Goal: Information Seeking & Learning: Compare options

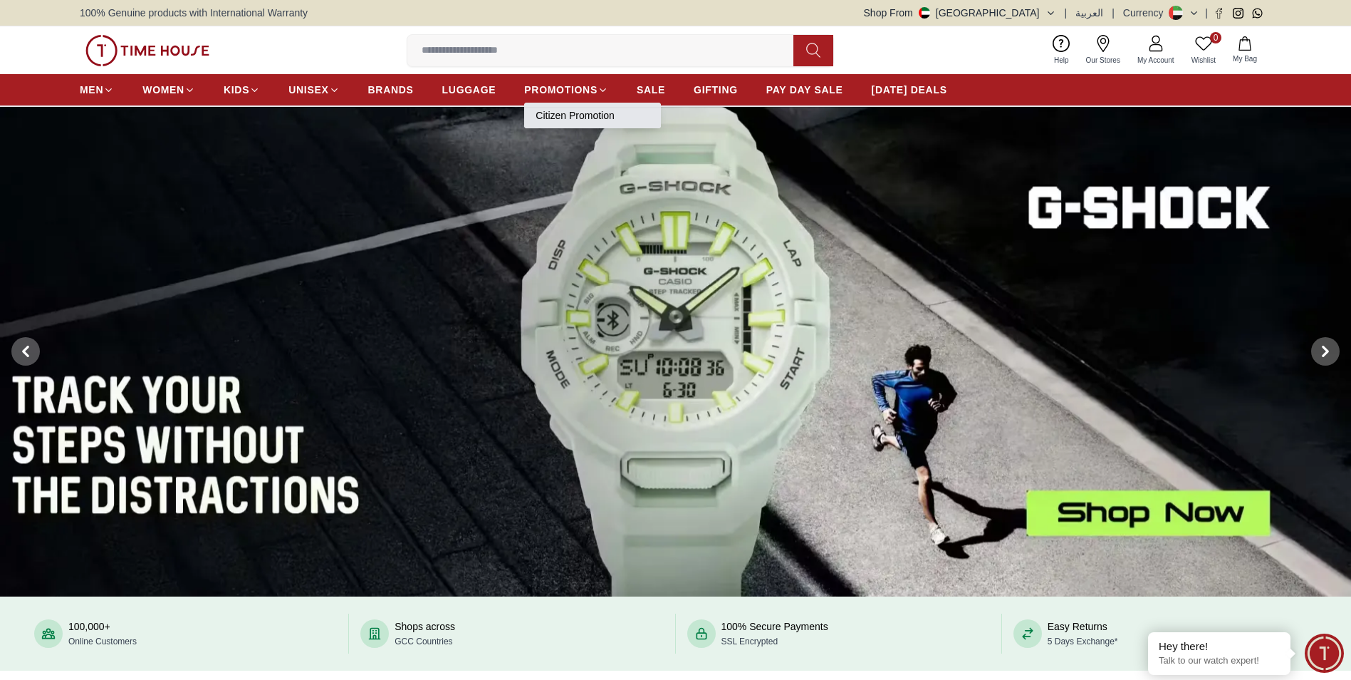
click at [589, 117] on link "Citizen Promotion" at bounding box center [593, 115] width 114 height 14
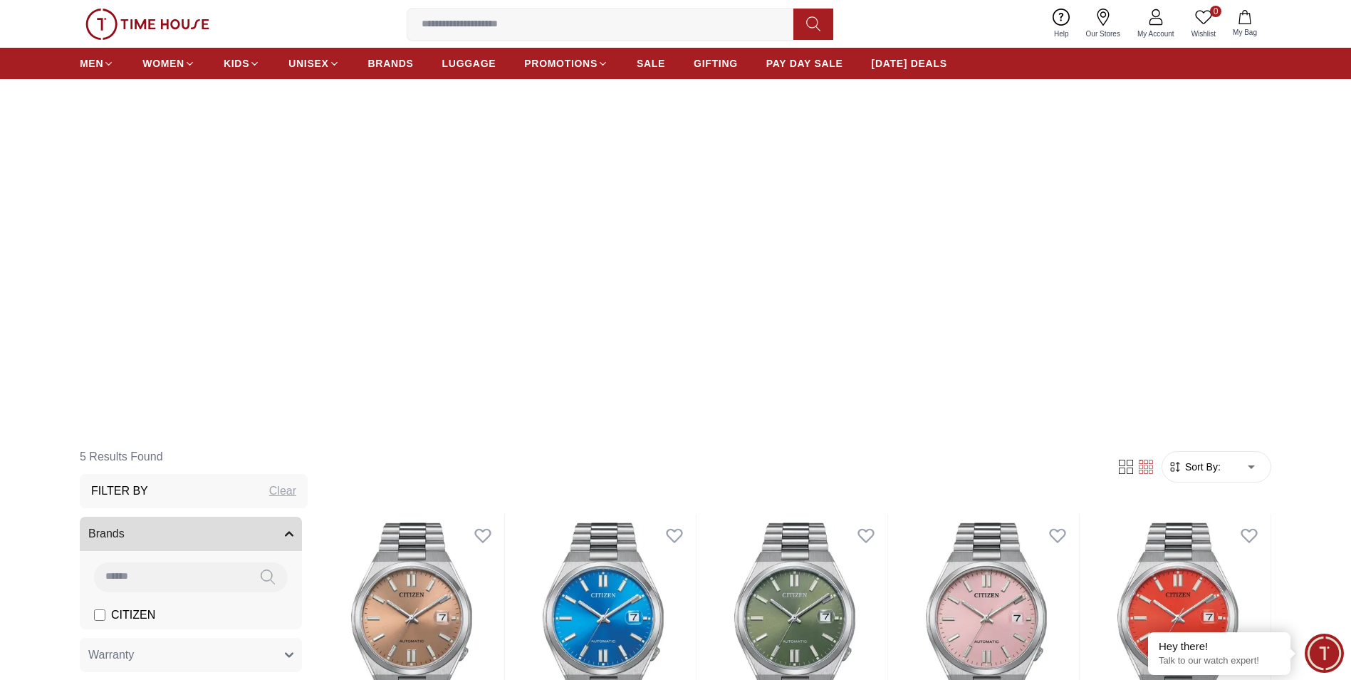
scroll to position [142, 0]
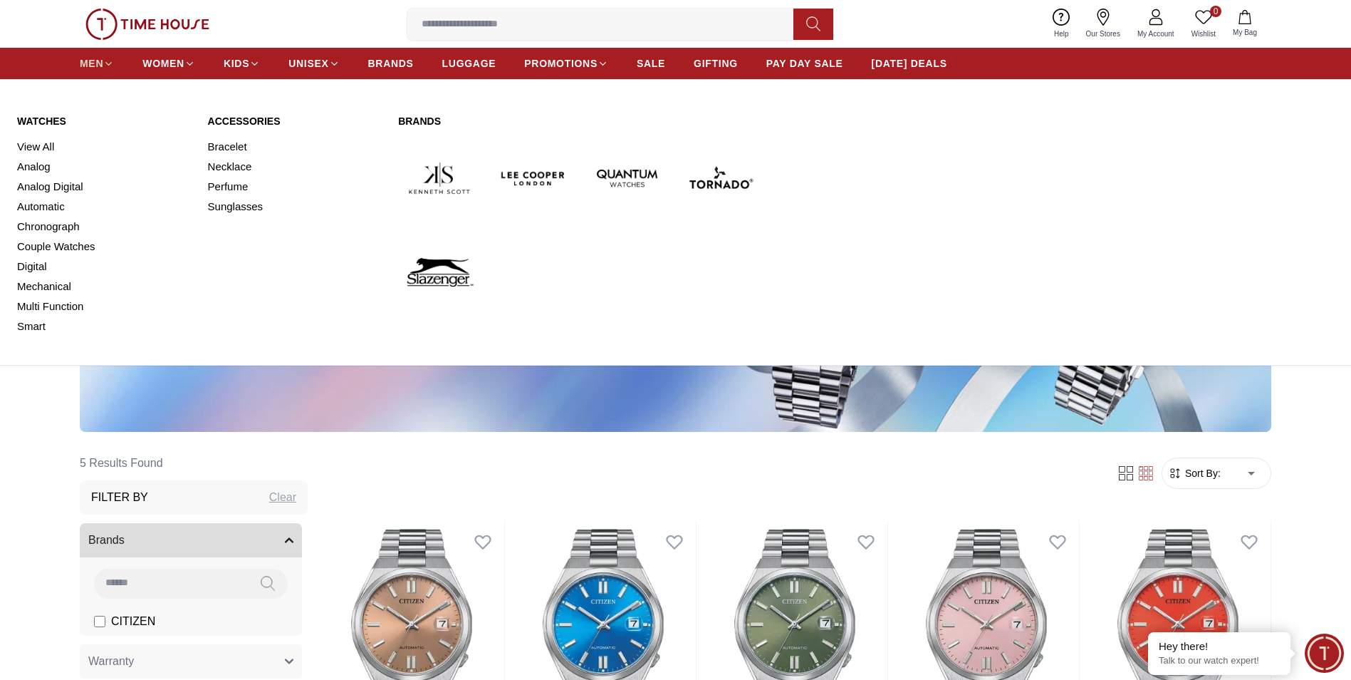
click at [112, 64] on icon at bounding box center [108, 63] width 11 height 11
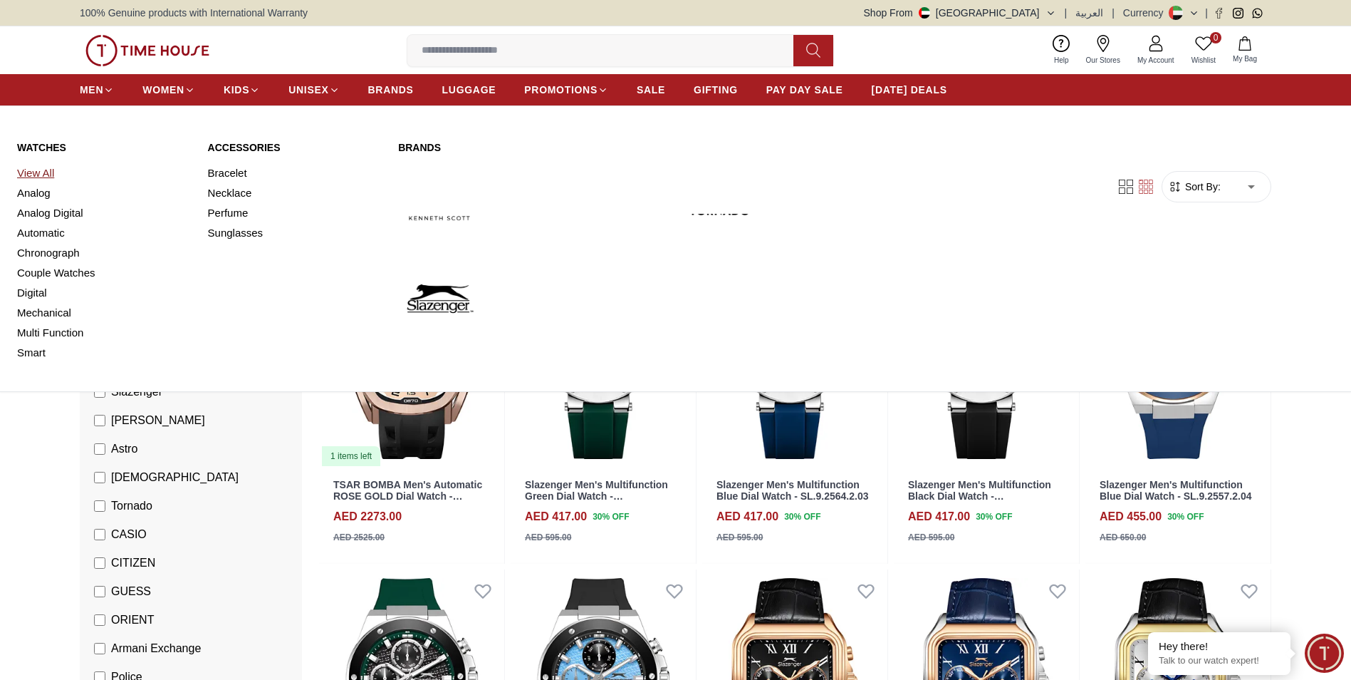
click at [27, 170] on link "View All" at bounding box center [104, 173] width 174 height 20
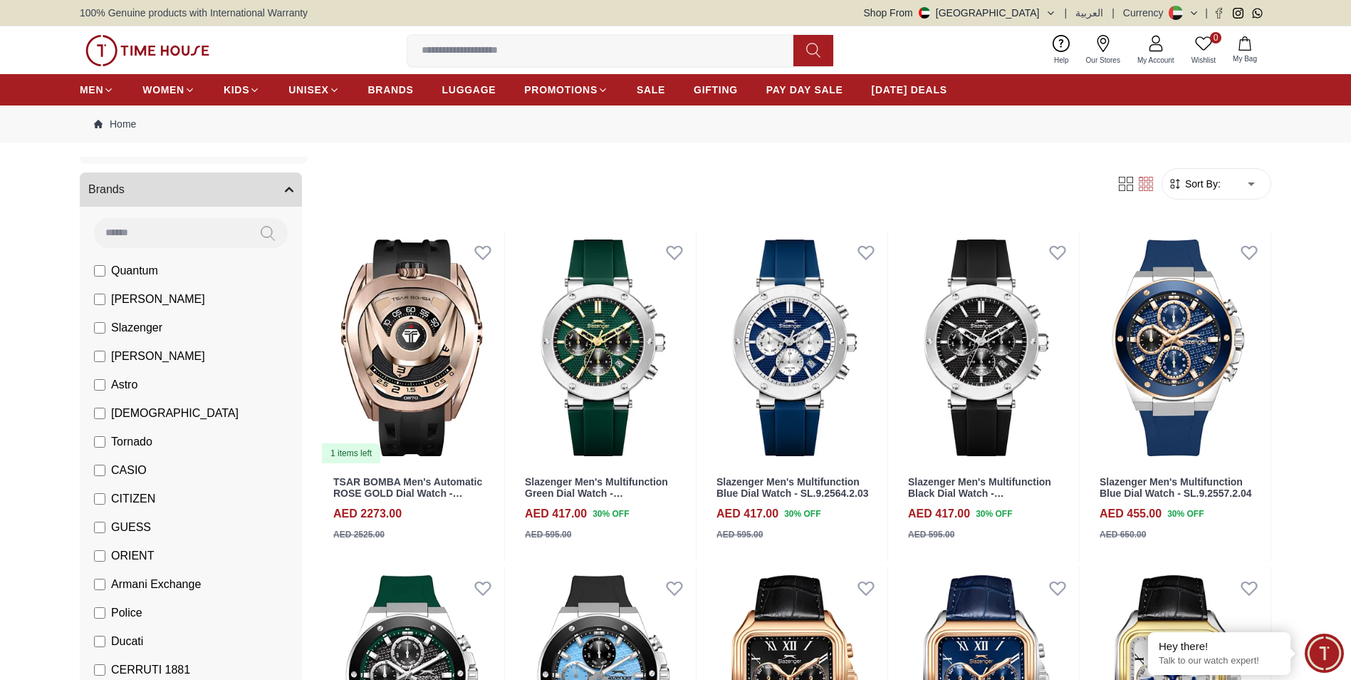
scroll to position [142, 0]
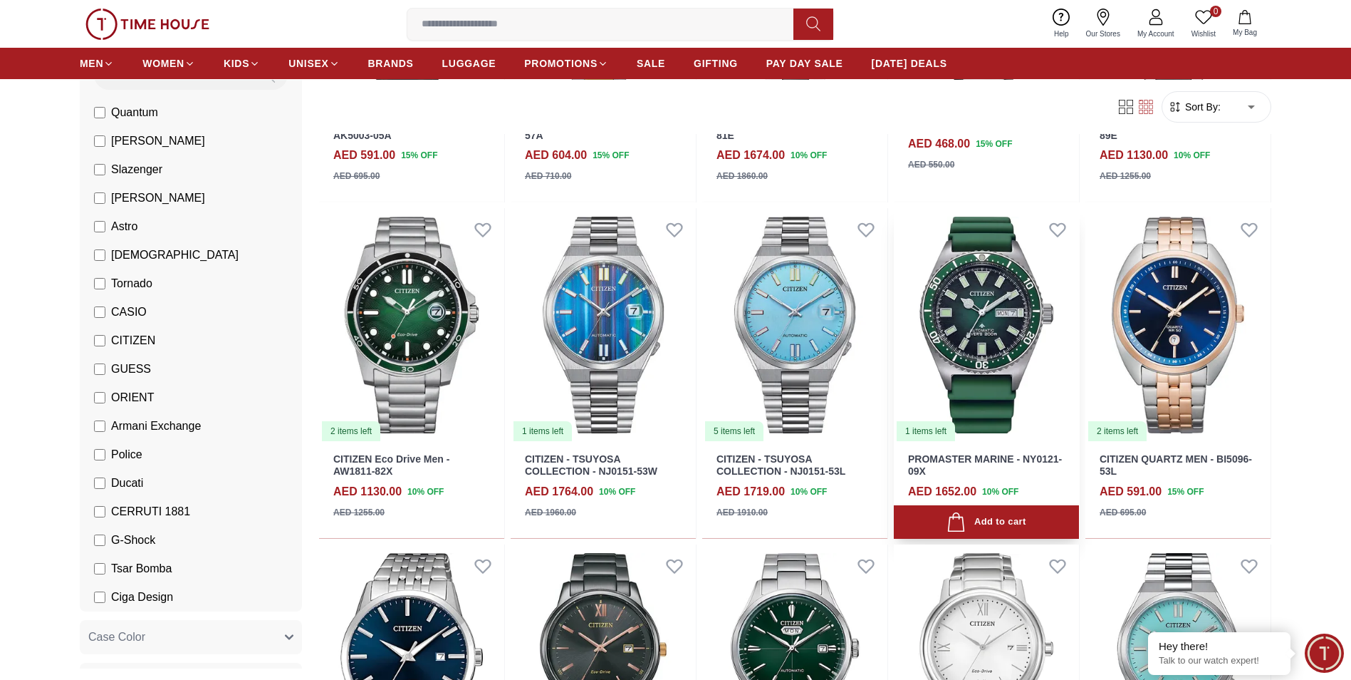
scroll to position [712, 0]
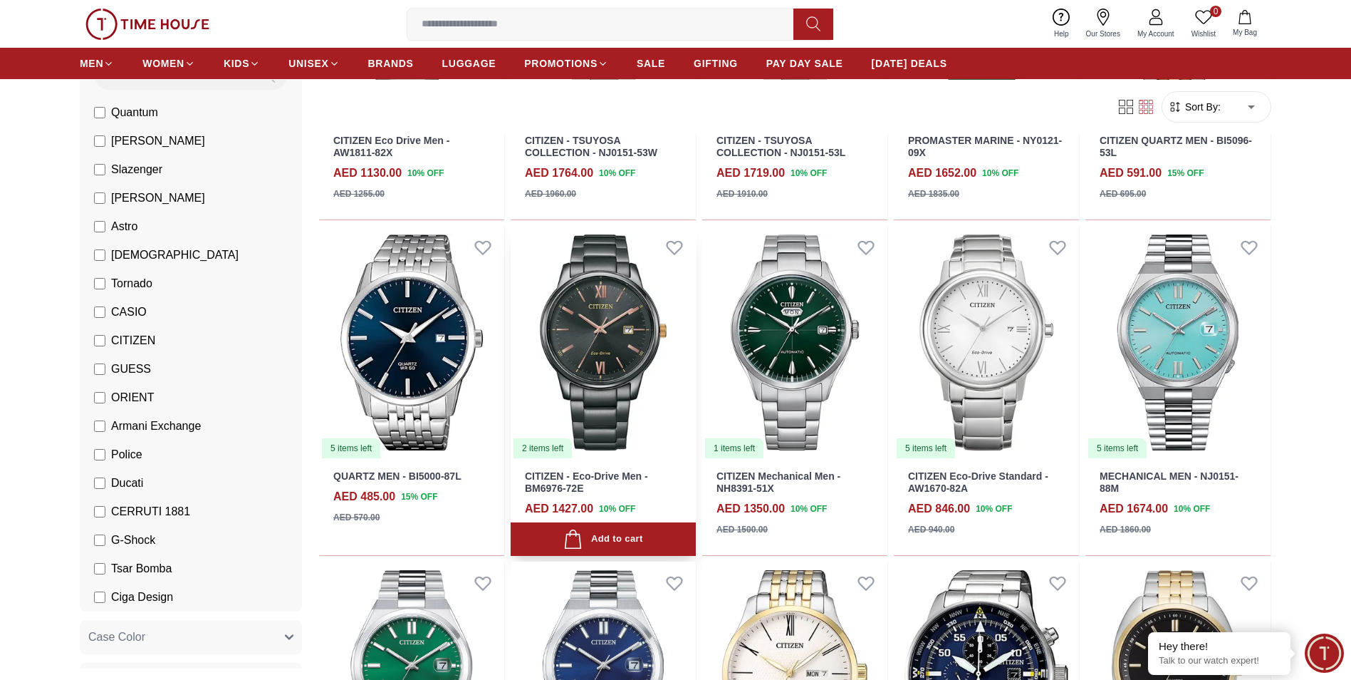
scroll to position [997, 0]
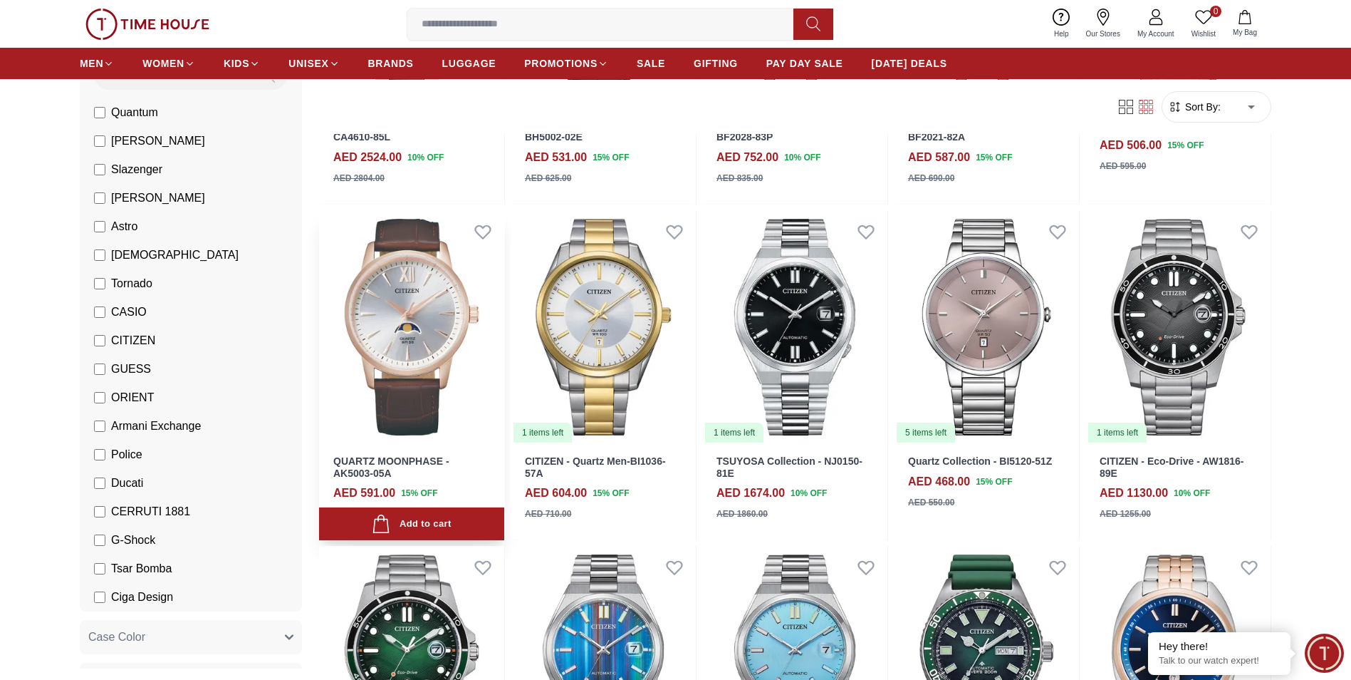
scroll to position [427, 0]
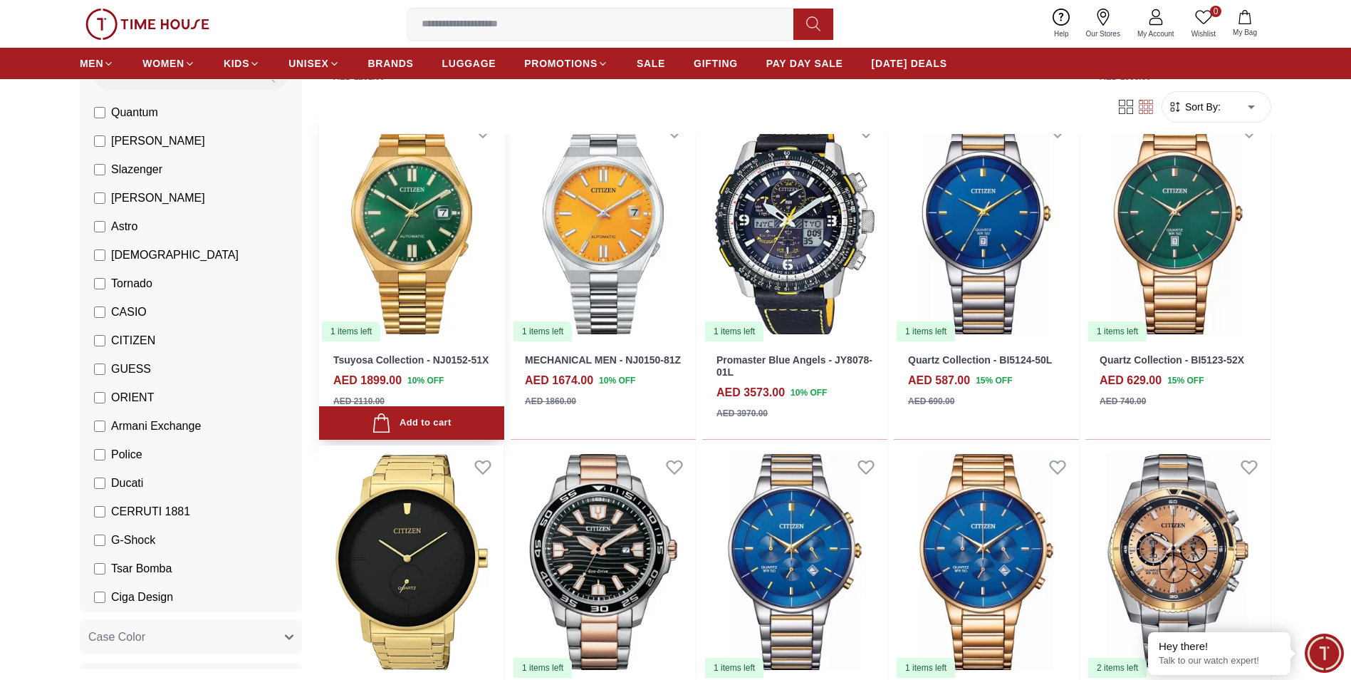
scroll to position [2137, 0]
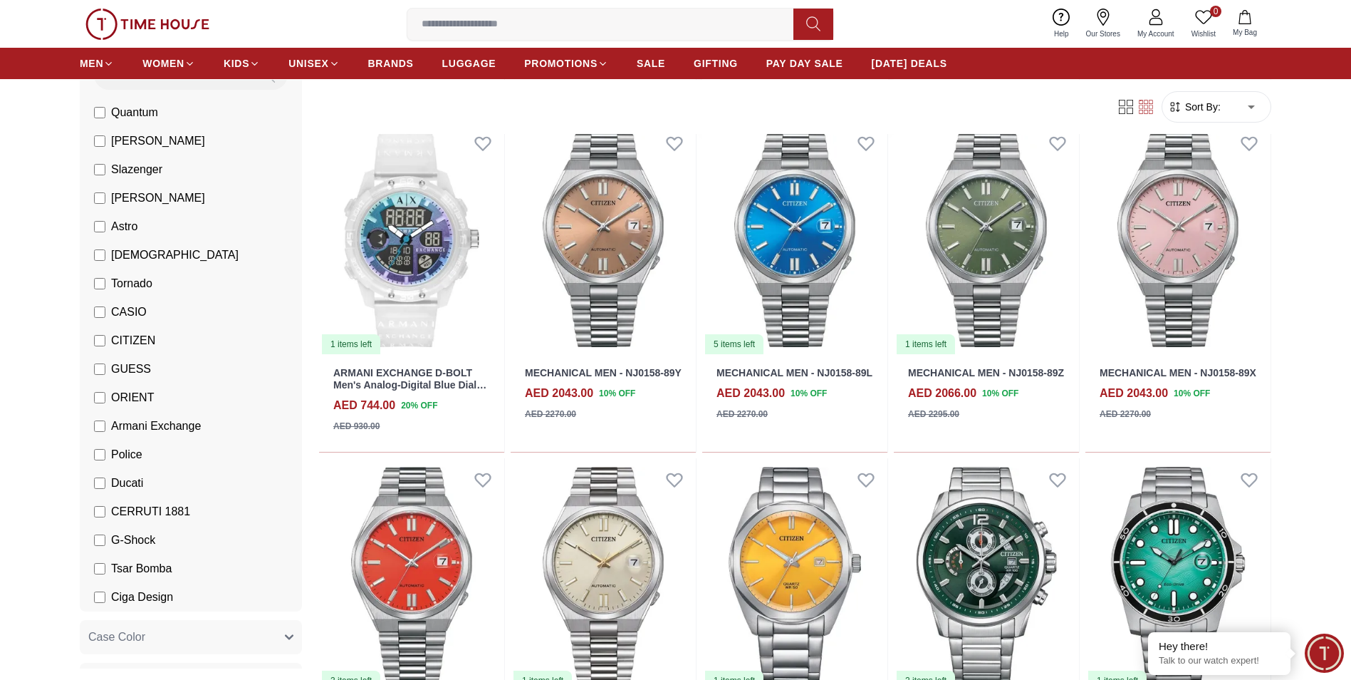
scroll to position [3562, 0]
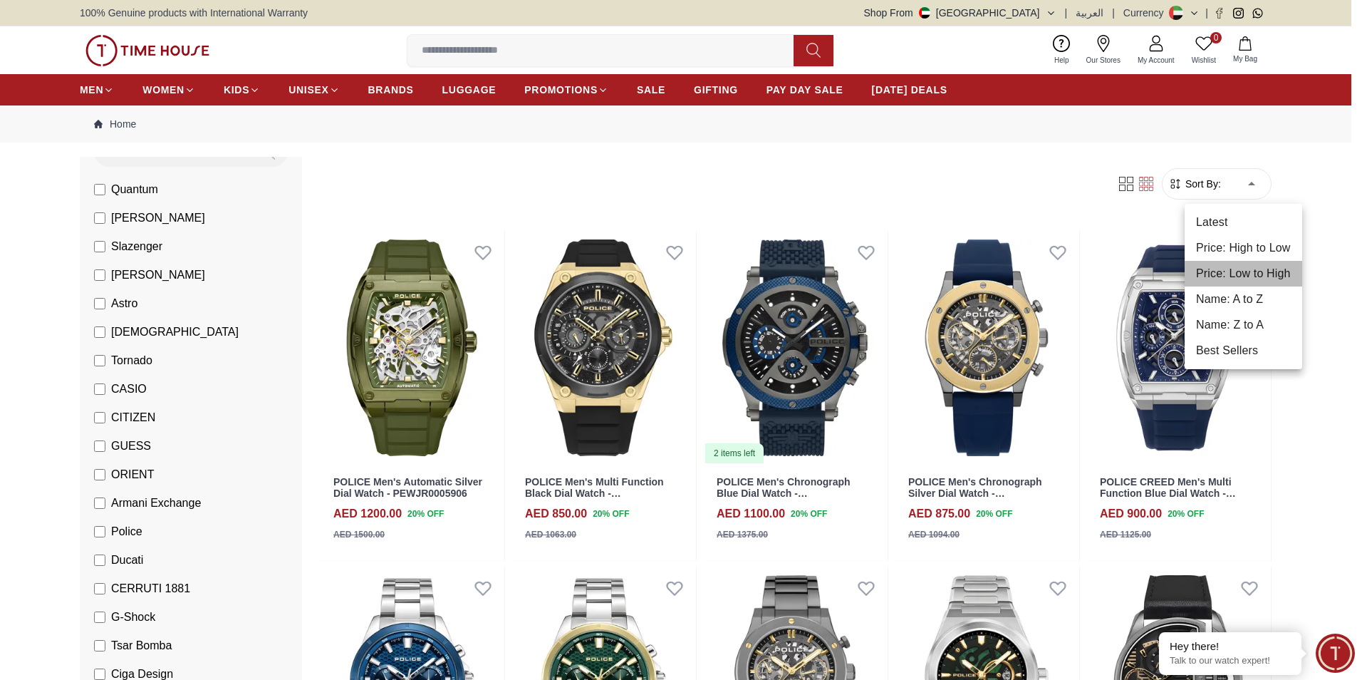
click at [1231, 274] on li "Price: Low to High" at bounding box center [1244, 274] width 118 height 26
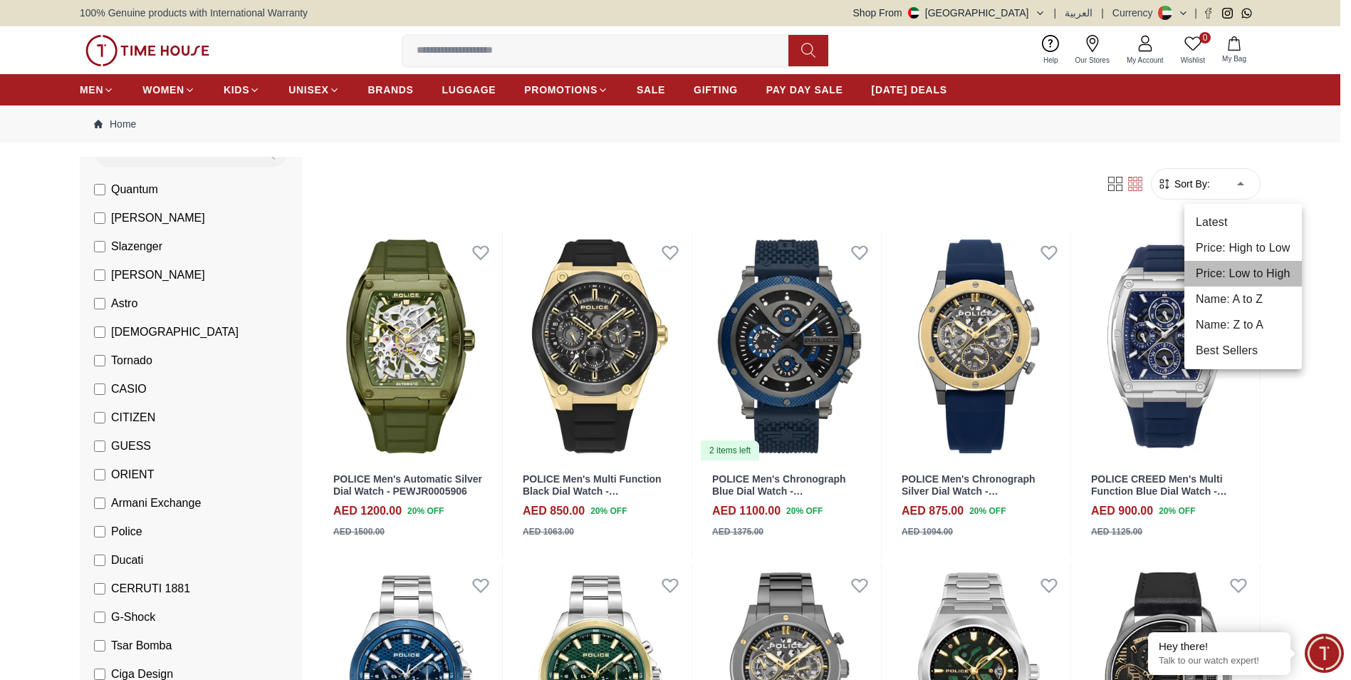
type input "*"
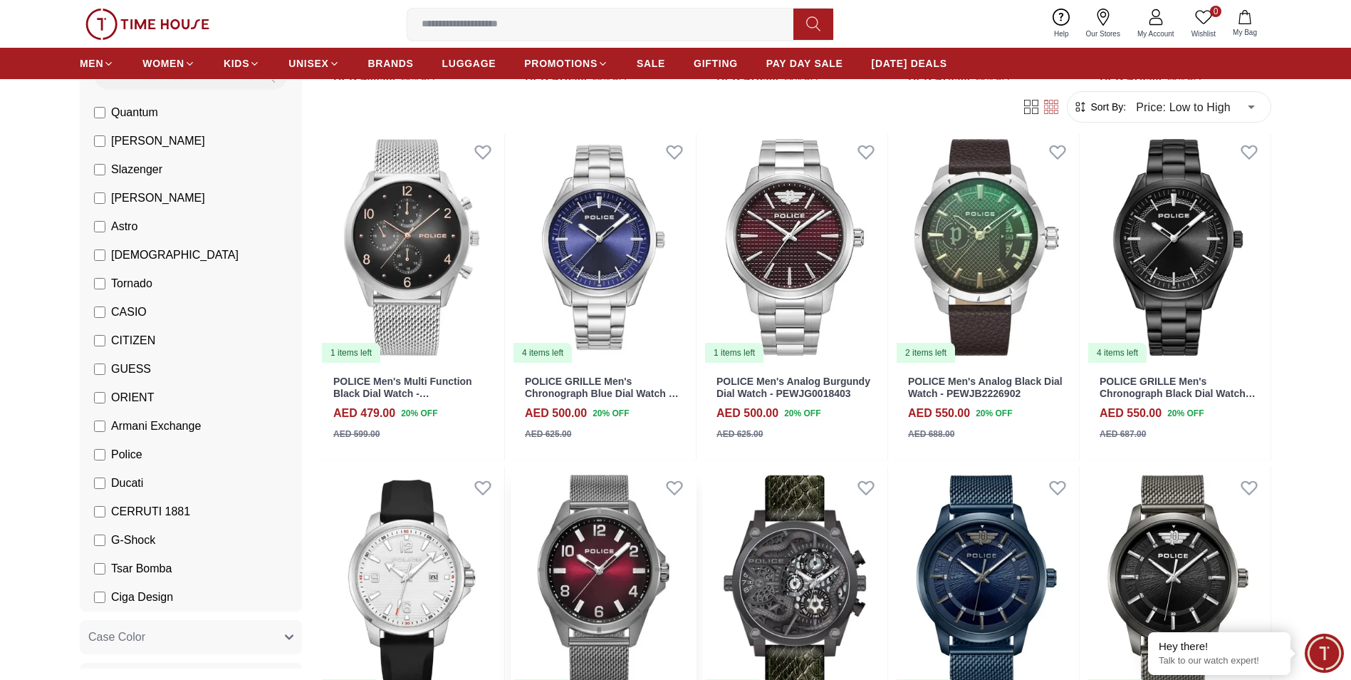
scroll to position [427, 0]
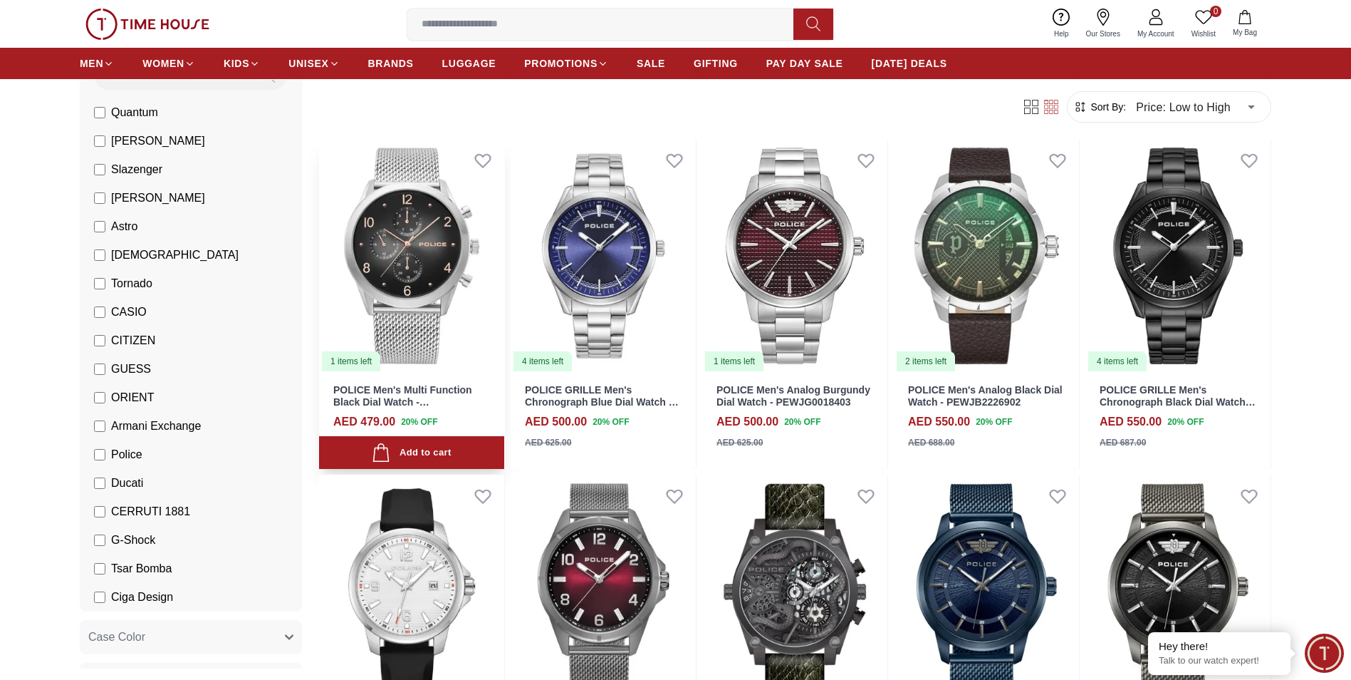
click at [400, 226] on img at bounding box center [411, 256] width 185 height 234
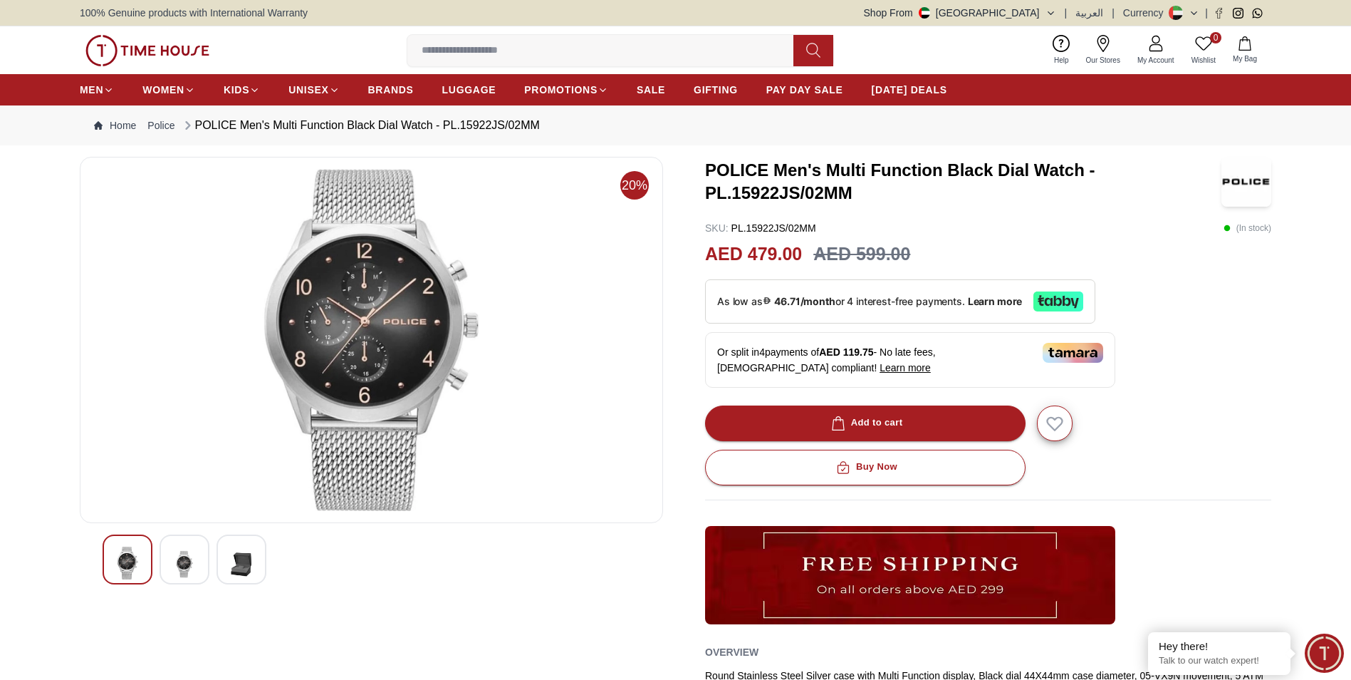
click at [176, 571] on img at bounding box center [185, 563] width 26 height 35
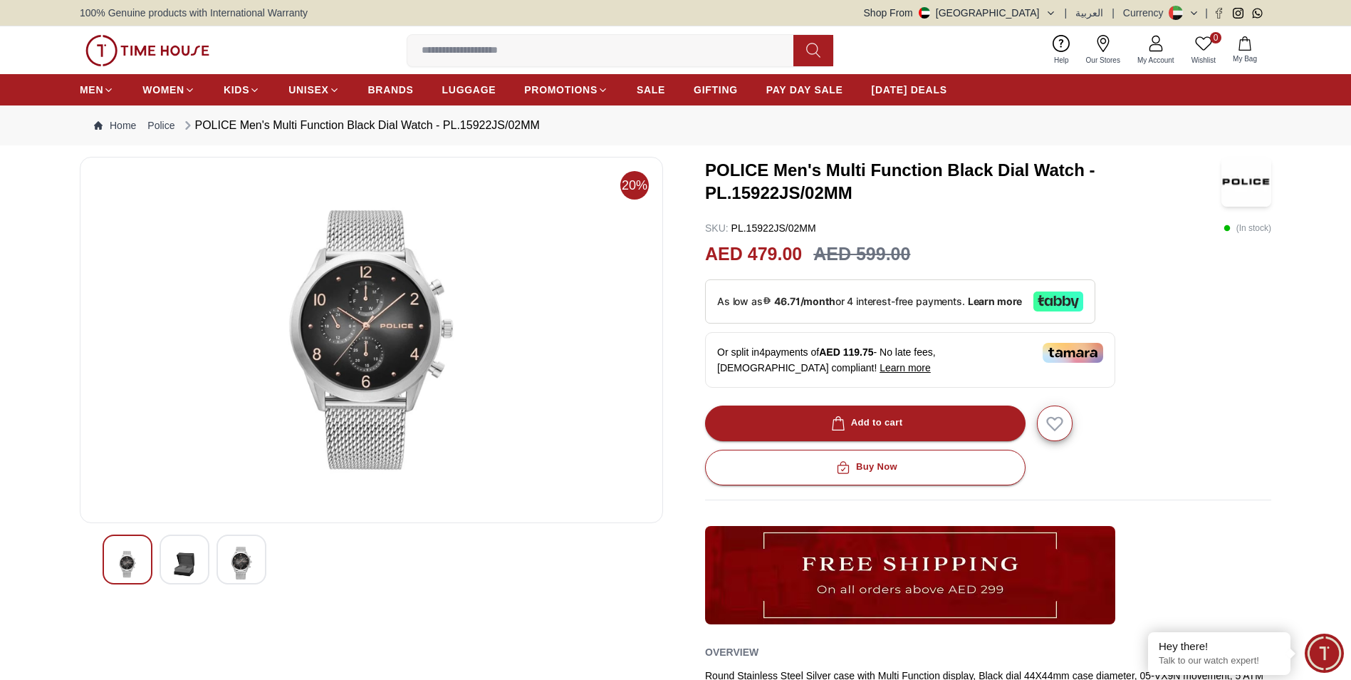
click at [118, 565] on img at bounding box center [128, 563] width 26 height 35
click at [236, 561] on img at bounding box center [242, 562] width 26 height 33
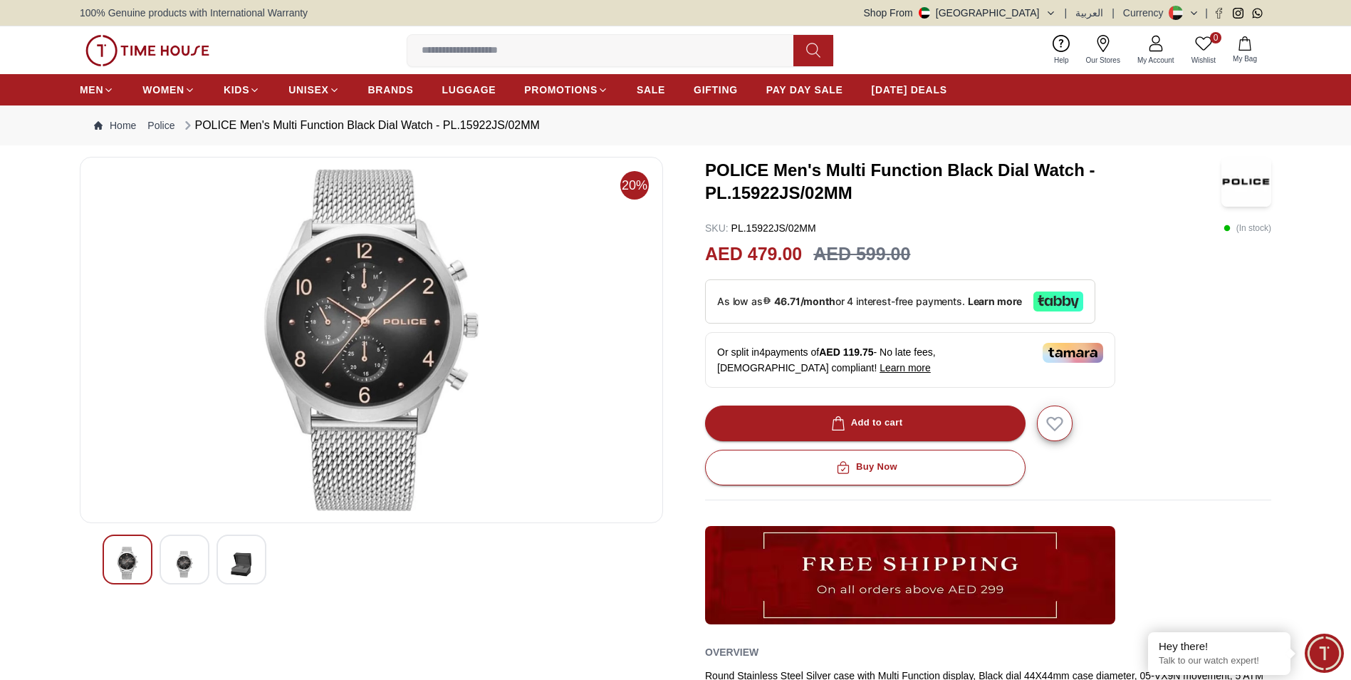
scroll to position [427, 0]
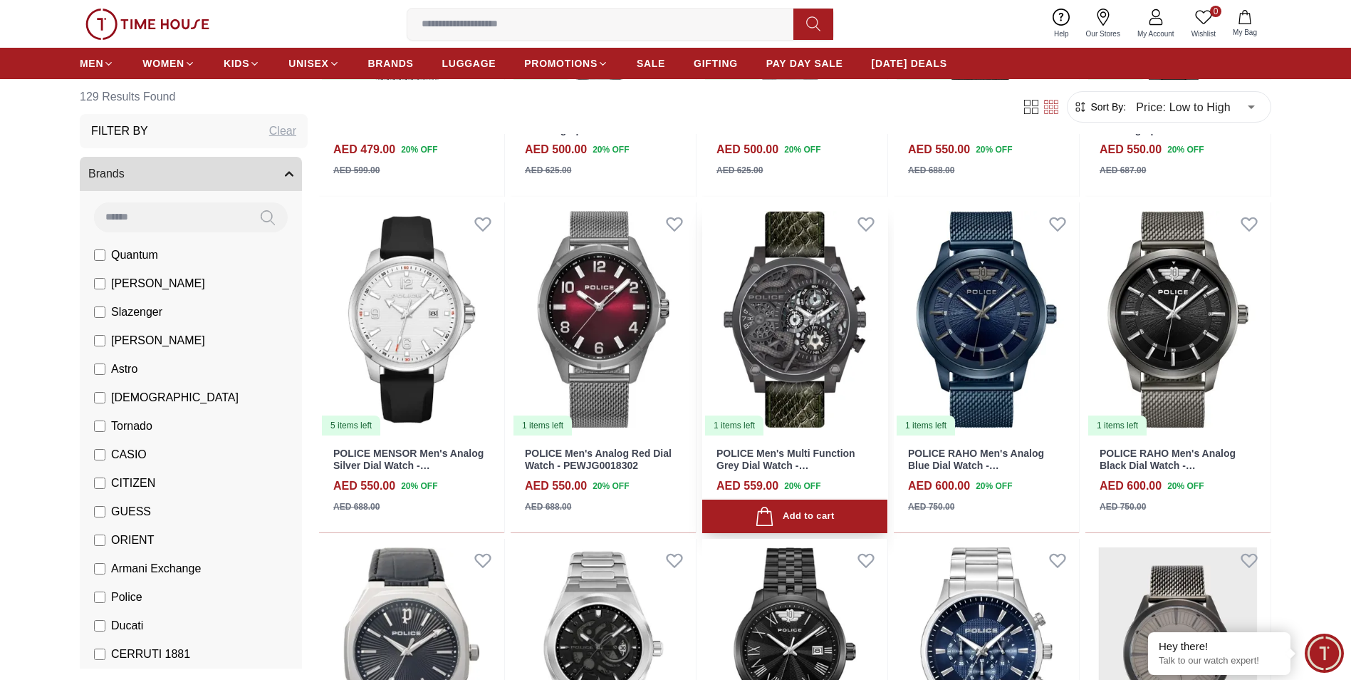
scroll to position [712, 0]
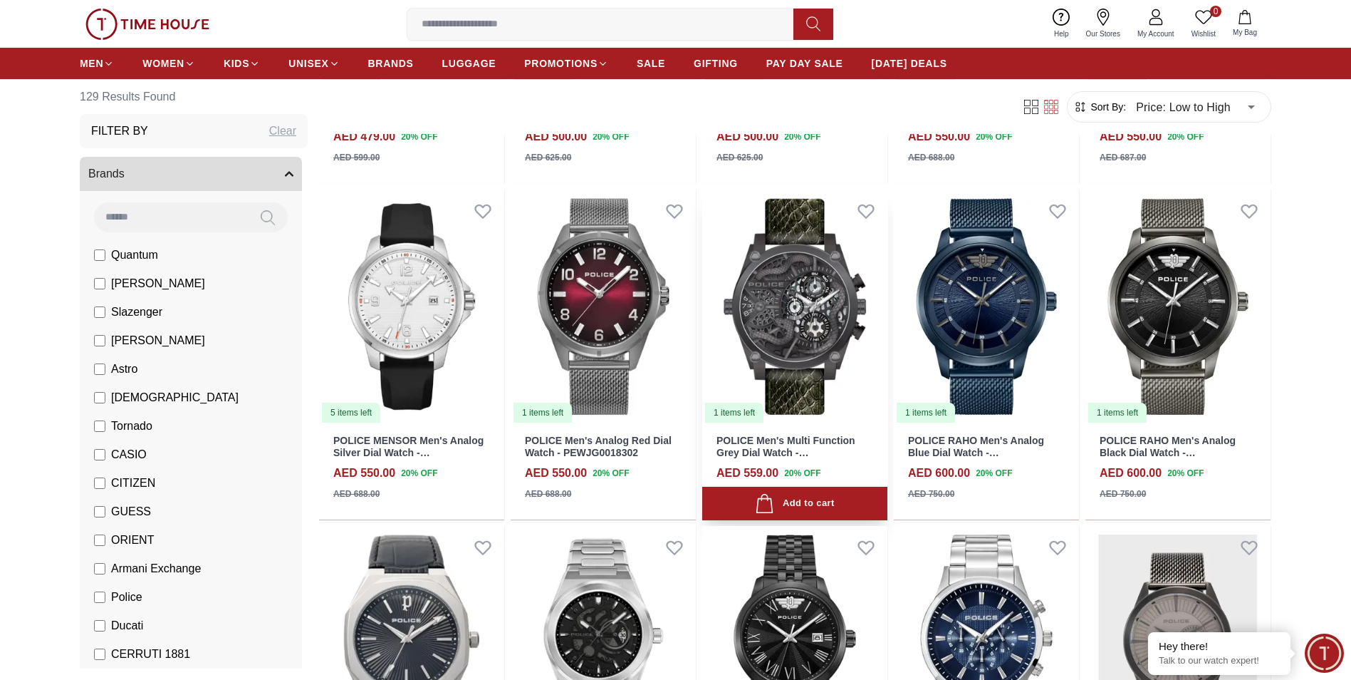
click at [787, 316] on img at bounding box center [794, 306] width 185 height 234
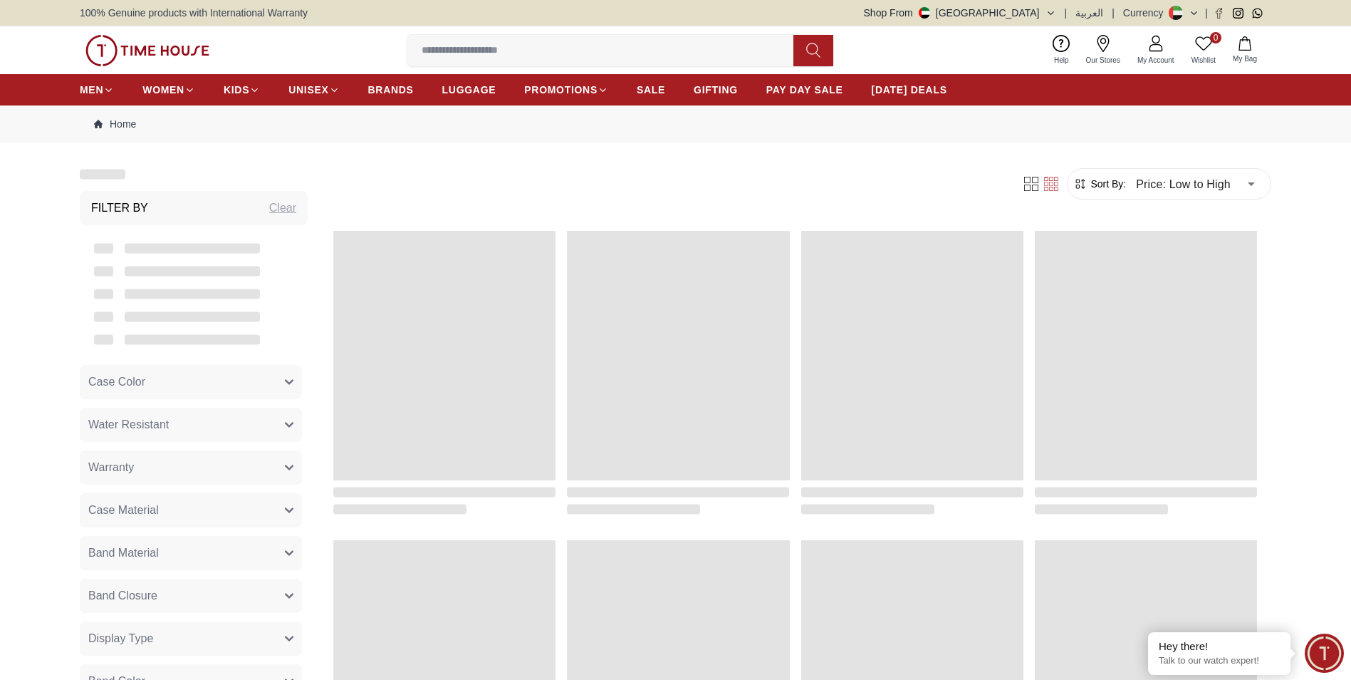
scroll to position [712, 0]
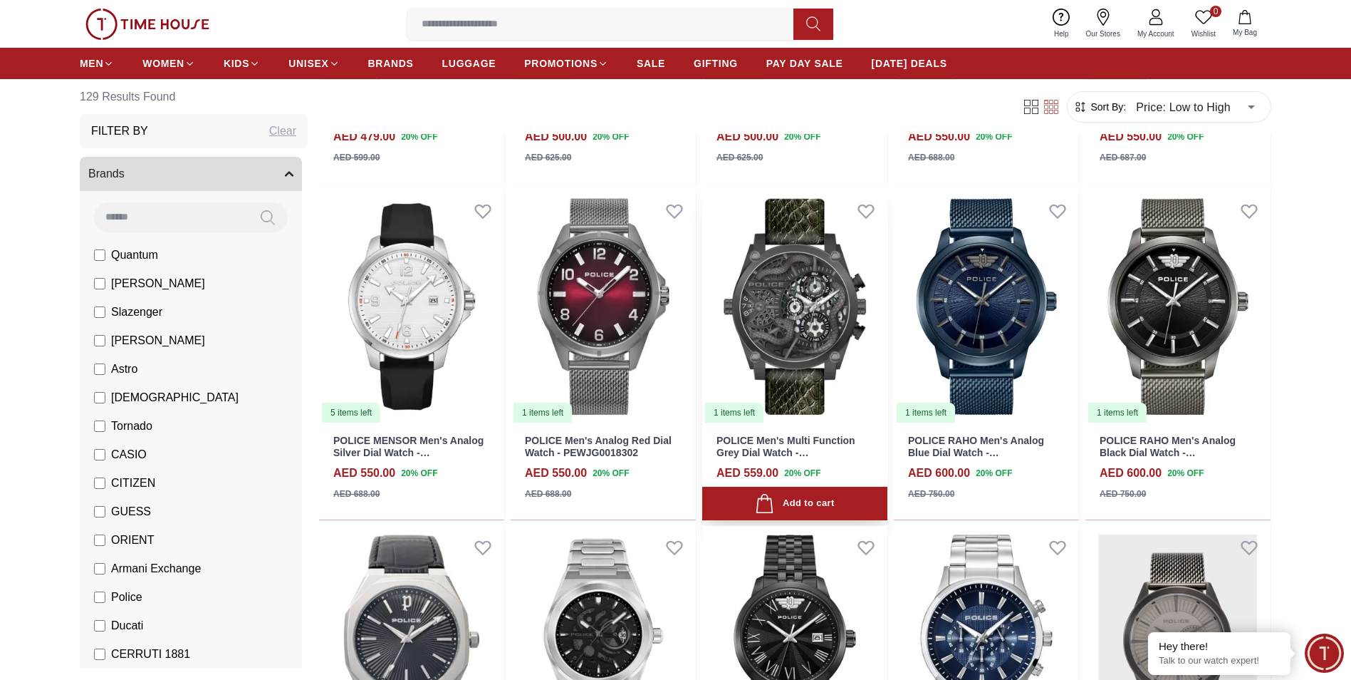
click at [781, 323] on img at bounding box center [794, 306] width 185 height 234
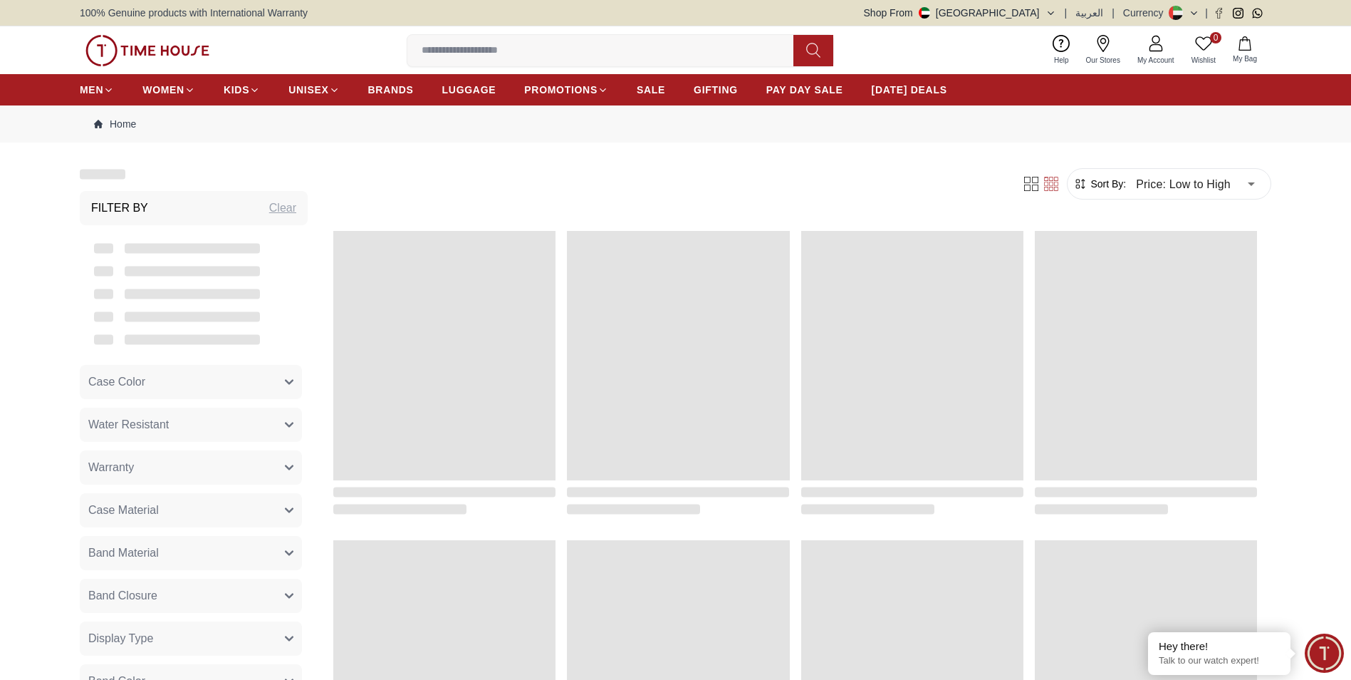
scroll to position [712, 0]
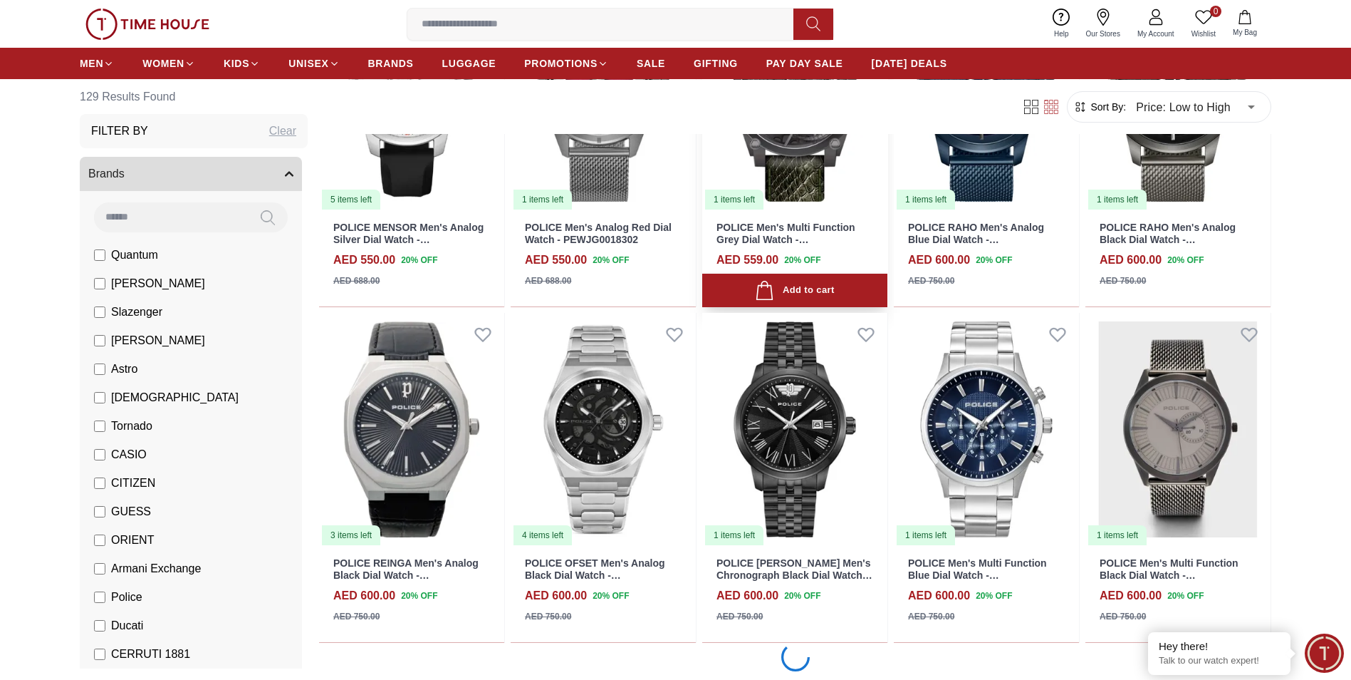
scroll to position [926, 0]
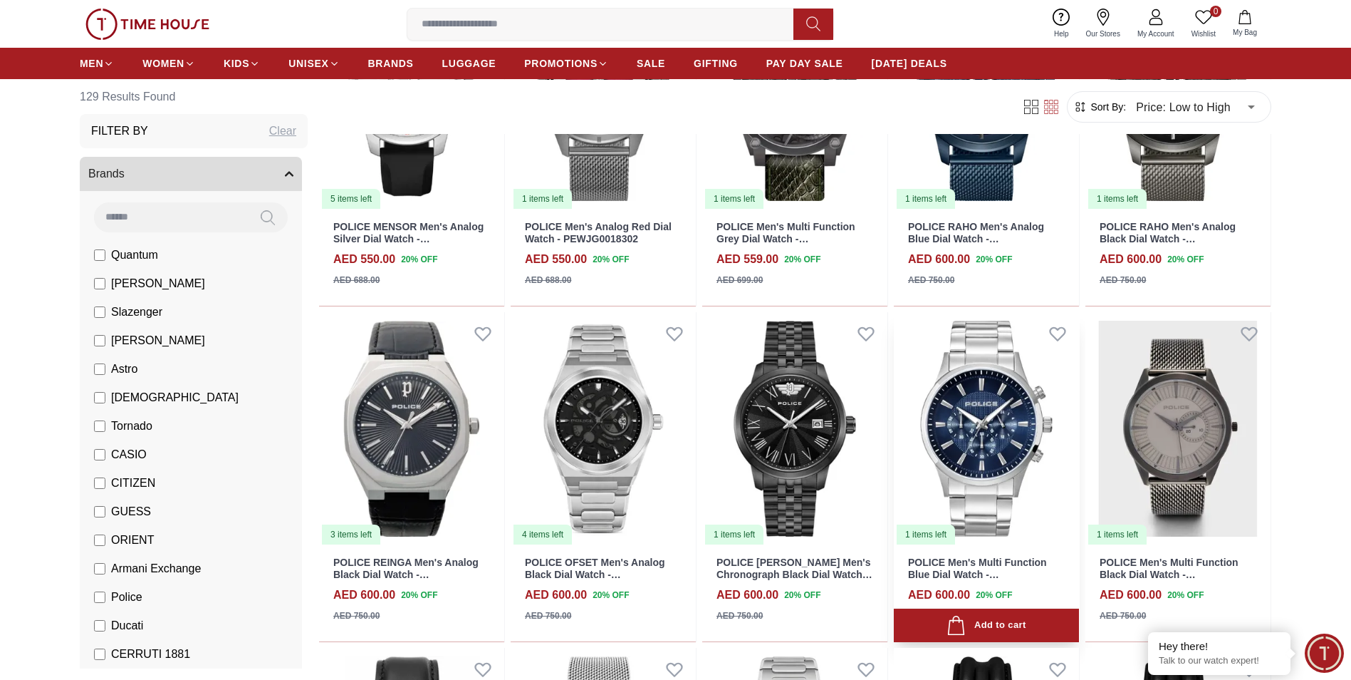
click at [992, 417] on img at bounding box center [986, 429] width 185 height 234
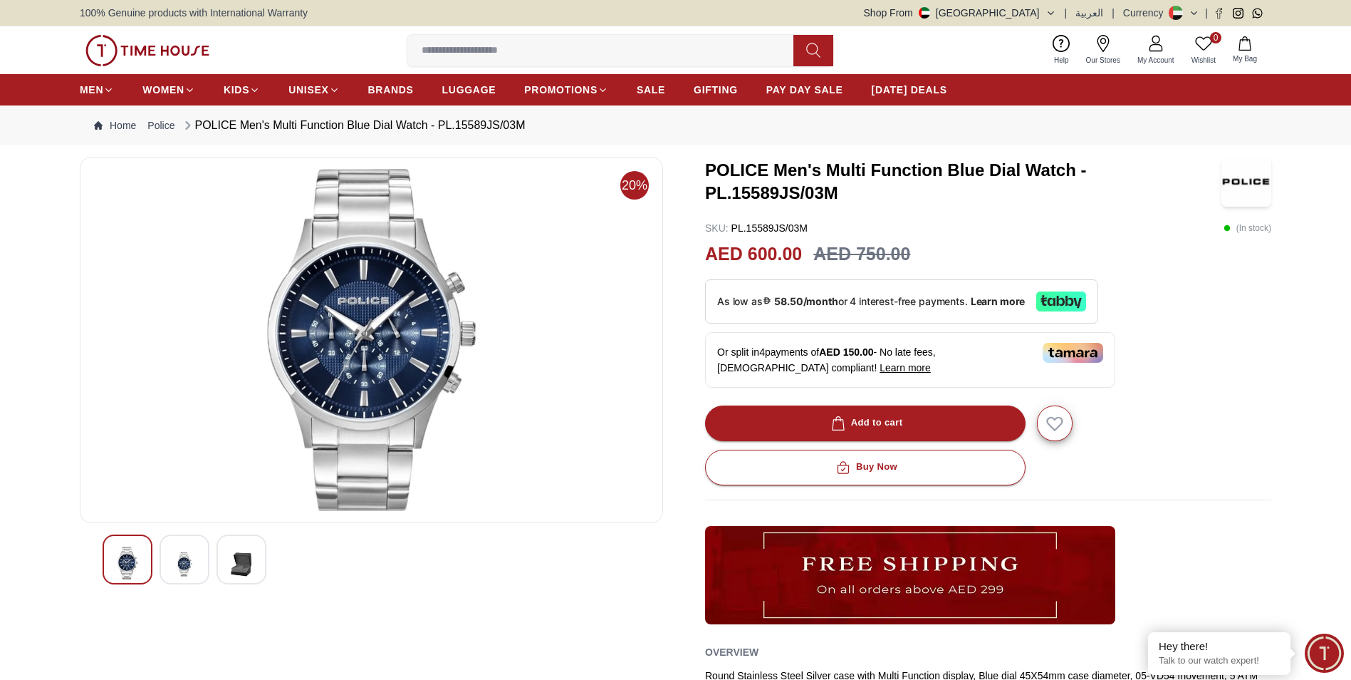
scroll to position [926, 0]
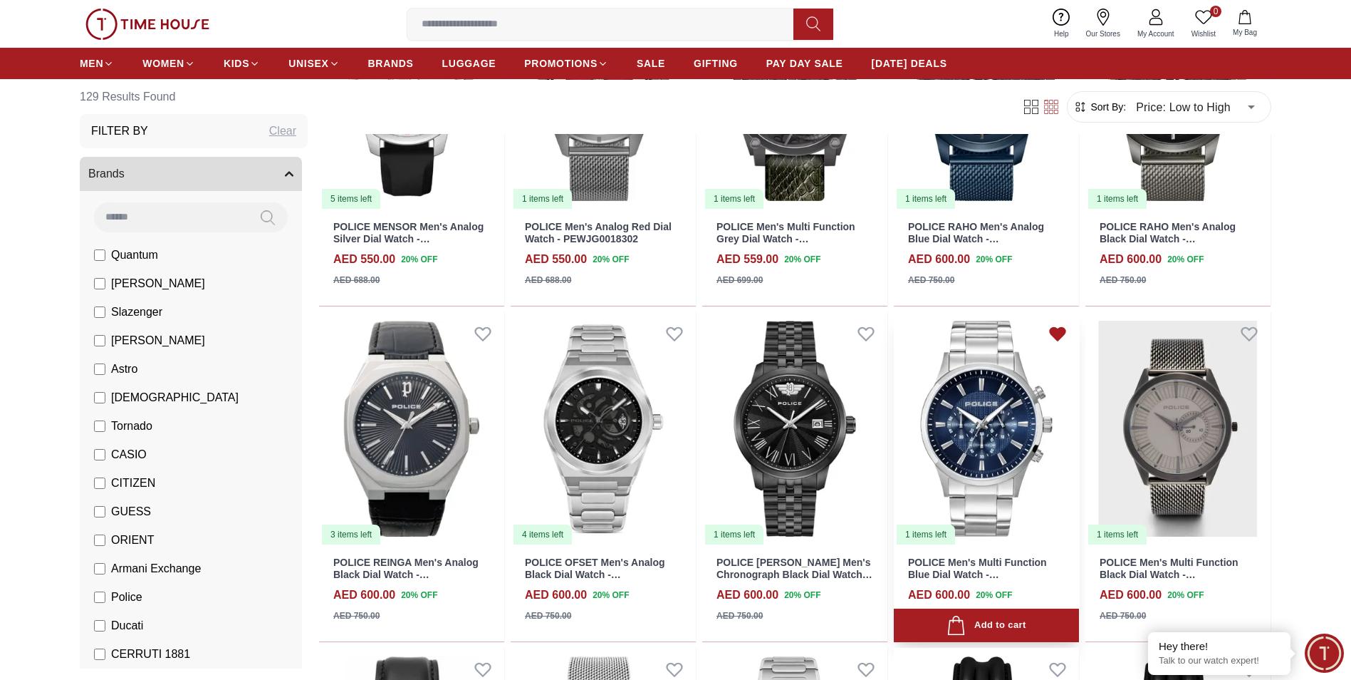
click at [1056, 332] on icon at bounding box center [1058, 334] width 15 height 13
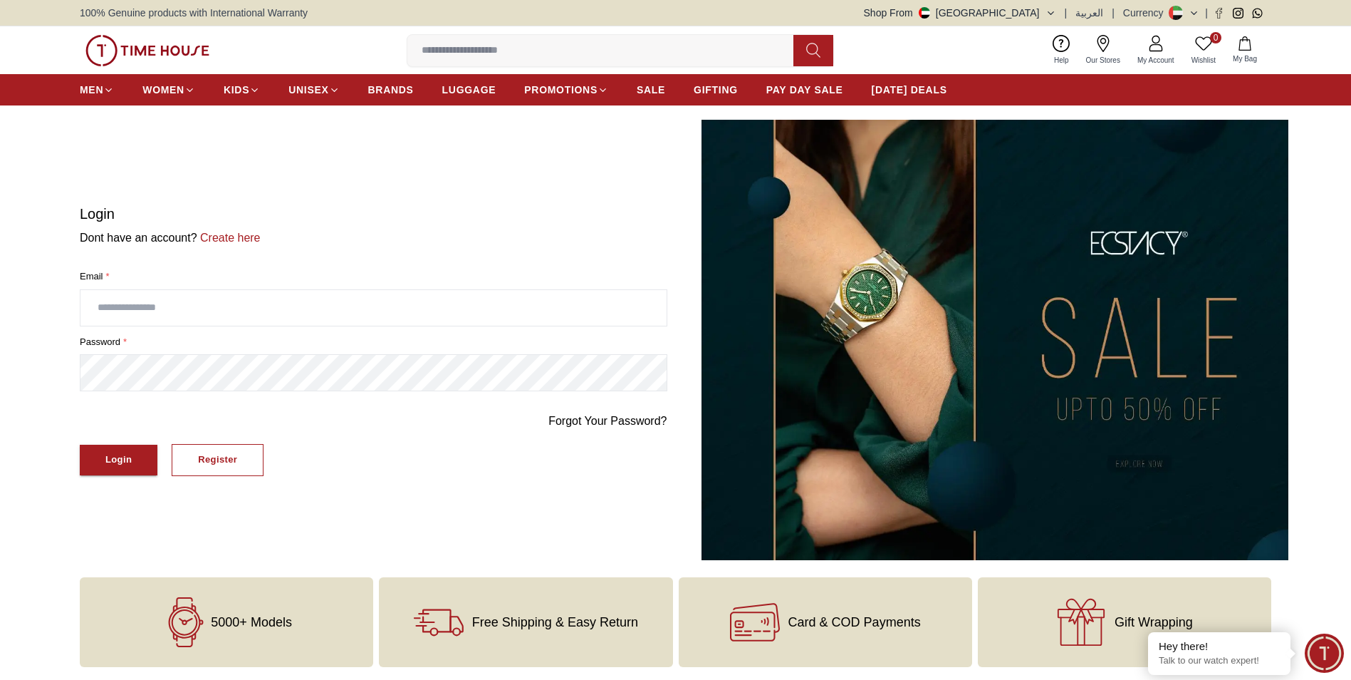
scroll to position [926, 0]
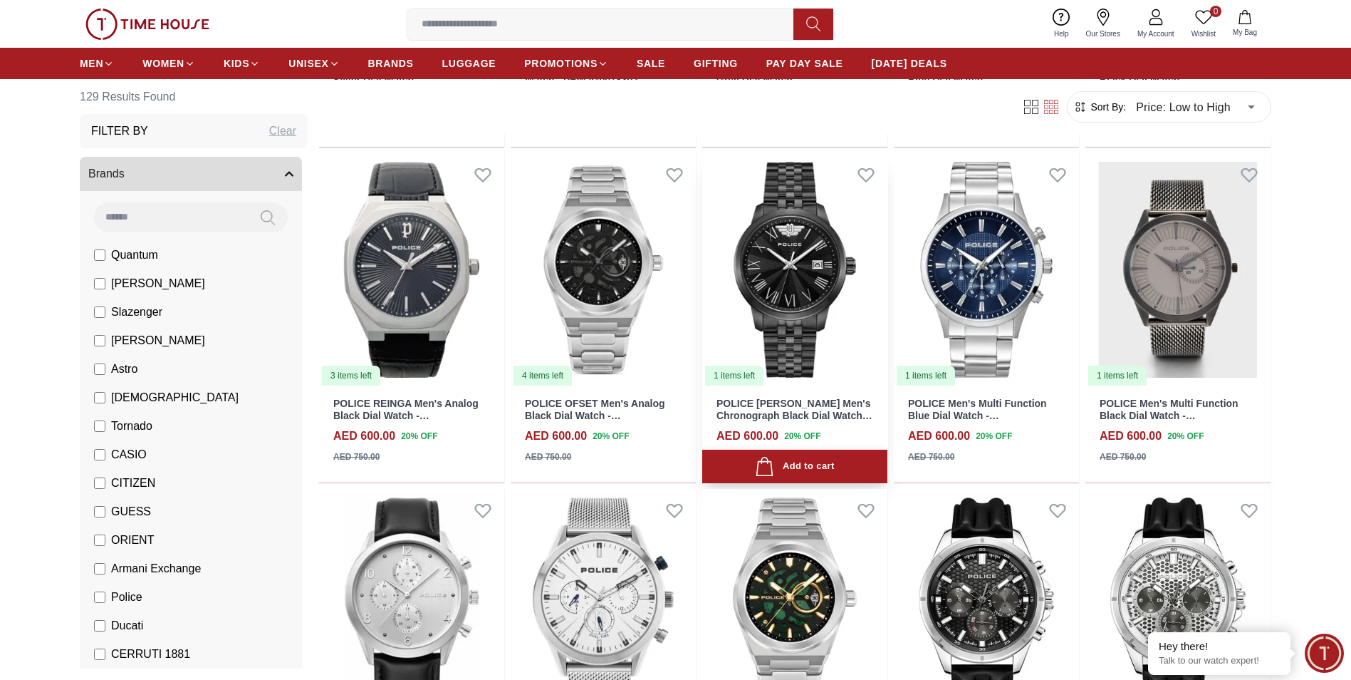
scroll to position [1069, 0]
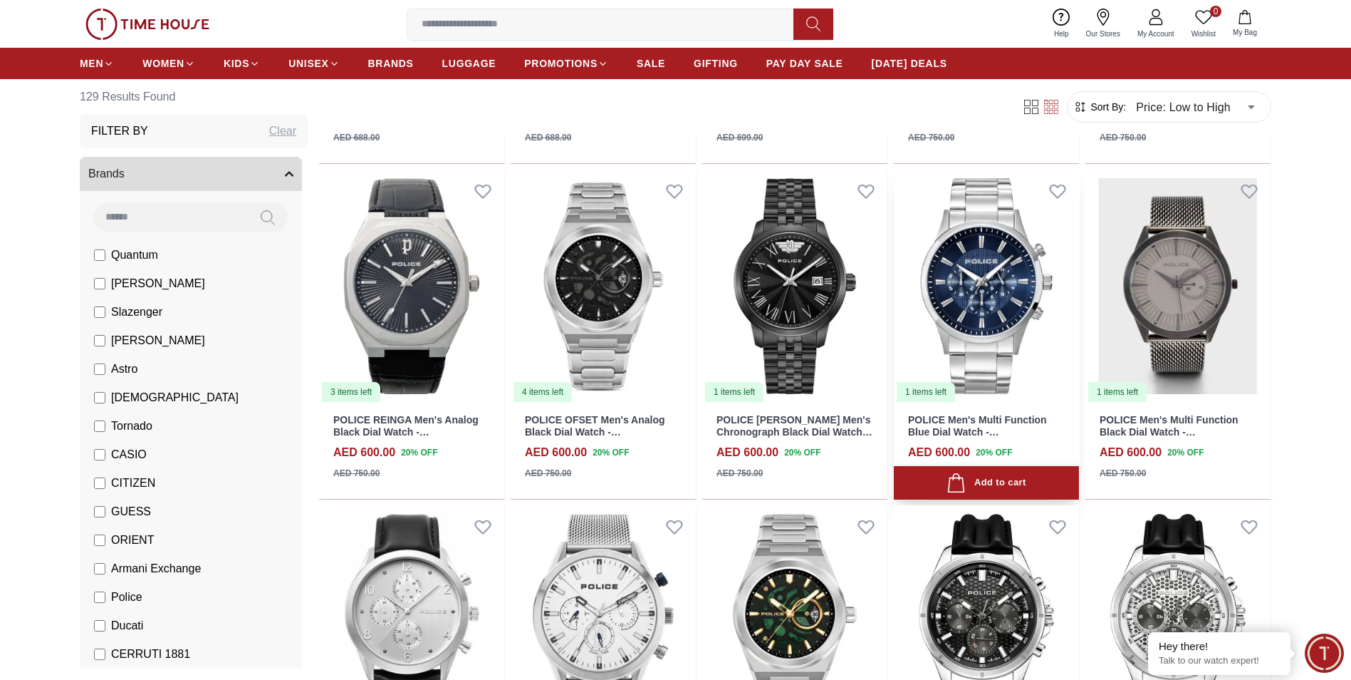
click at [987, 486] on div "Add to cart" at bounding box center [986, 482] width 79 height 19
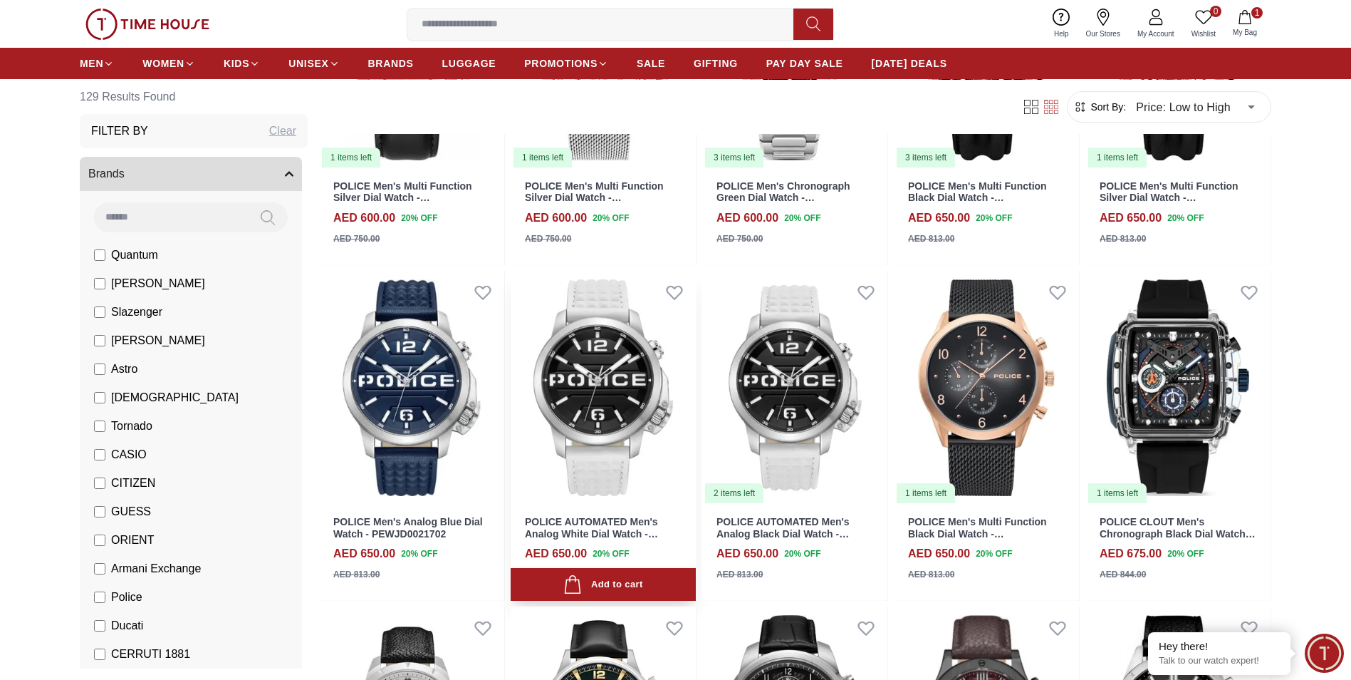
scroll to position [1710, 0]
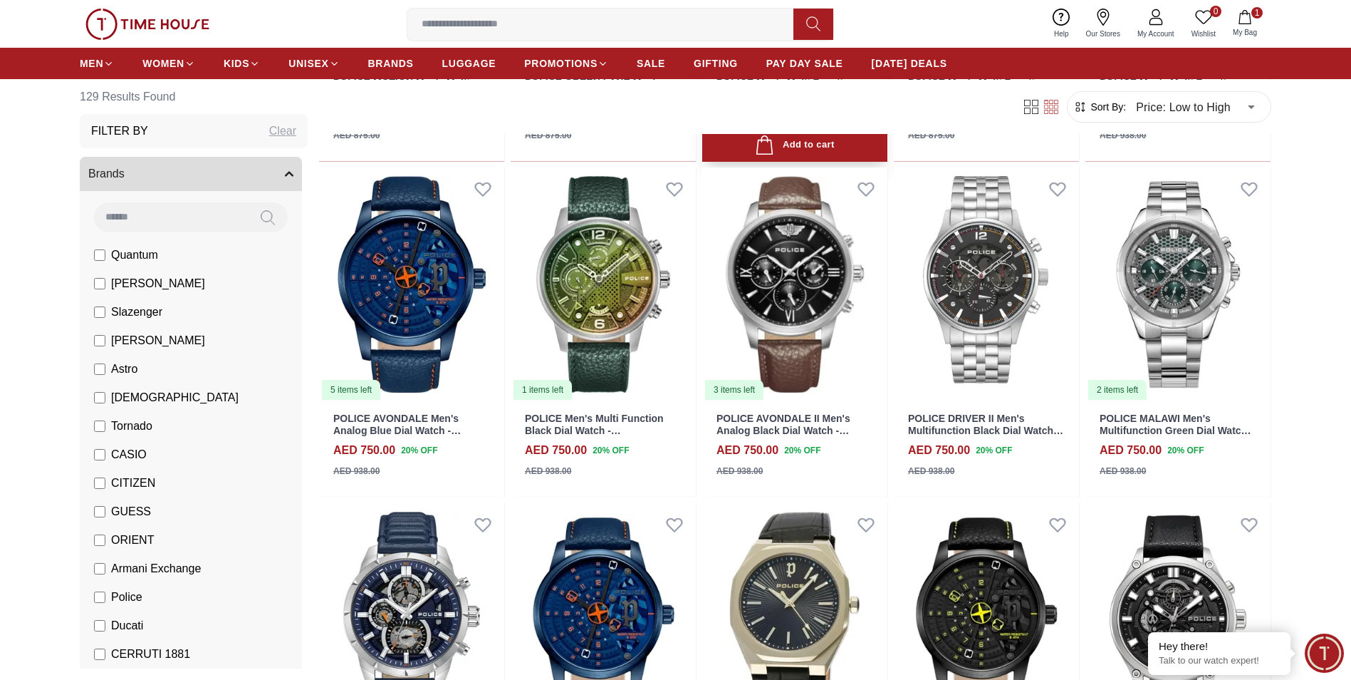
scroll to position [3063, 0]
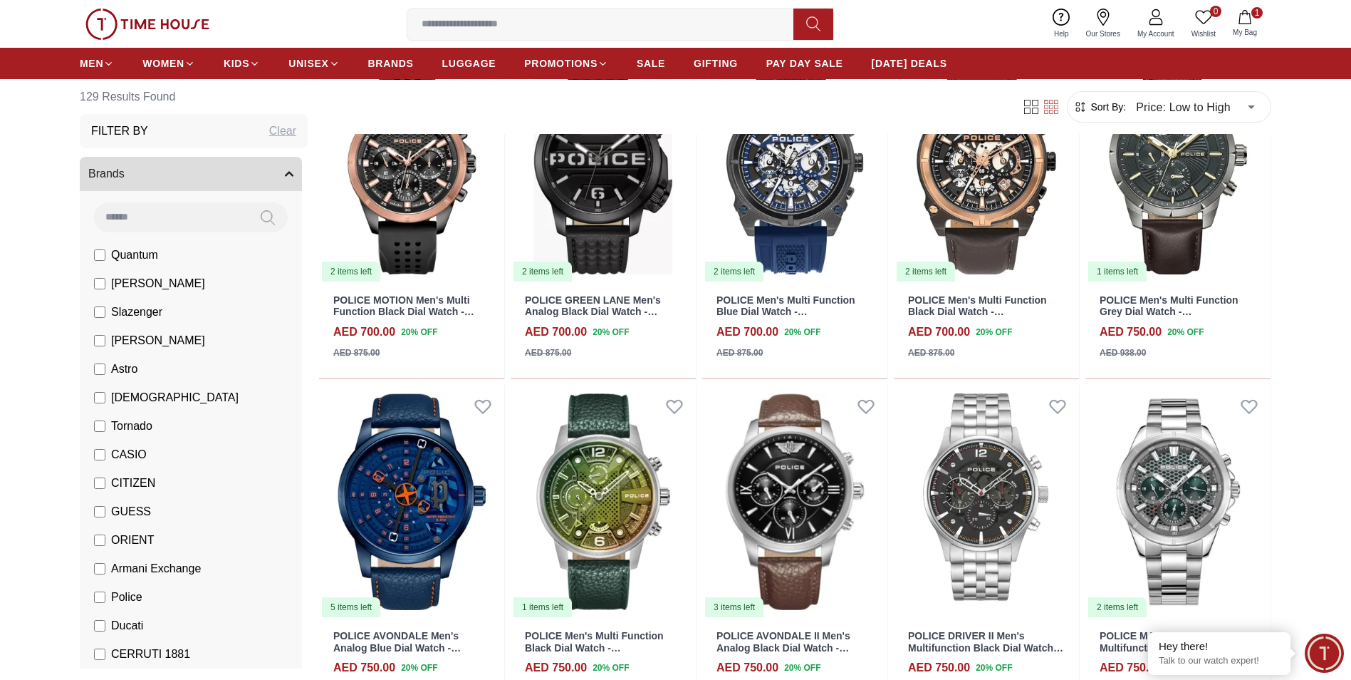
scroll to position [2849, 0]
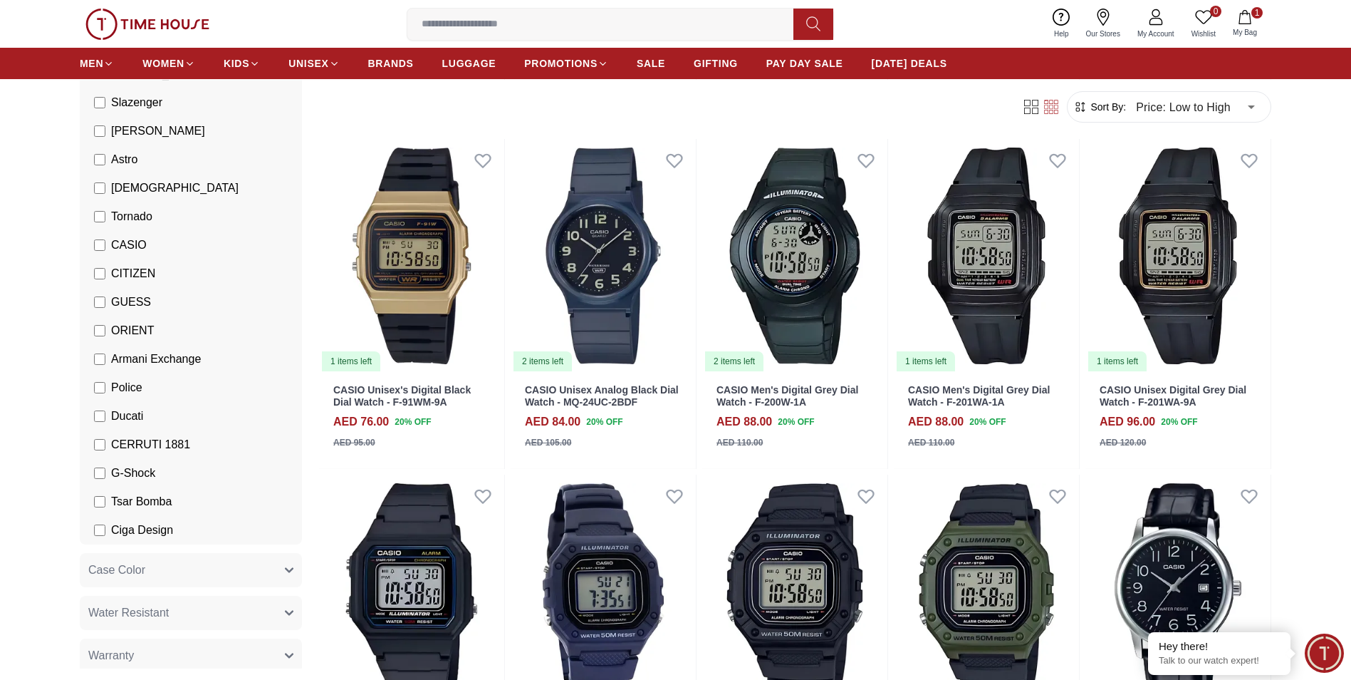
scroll to position [211, 0]
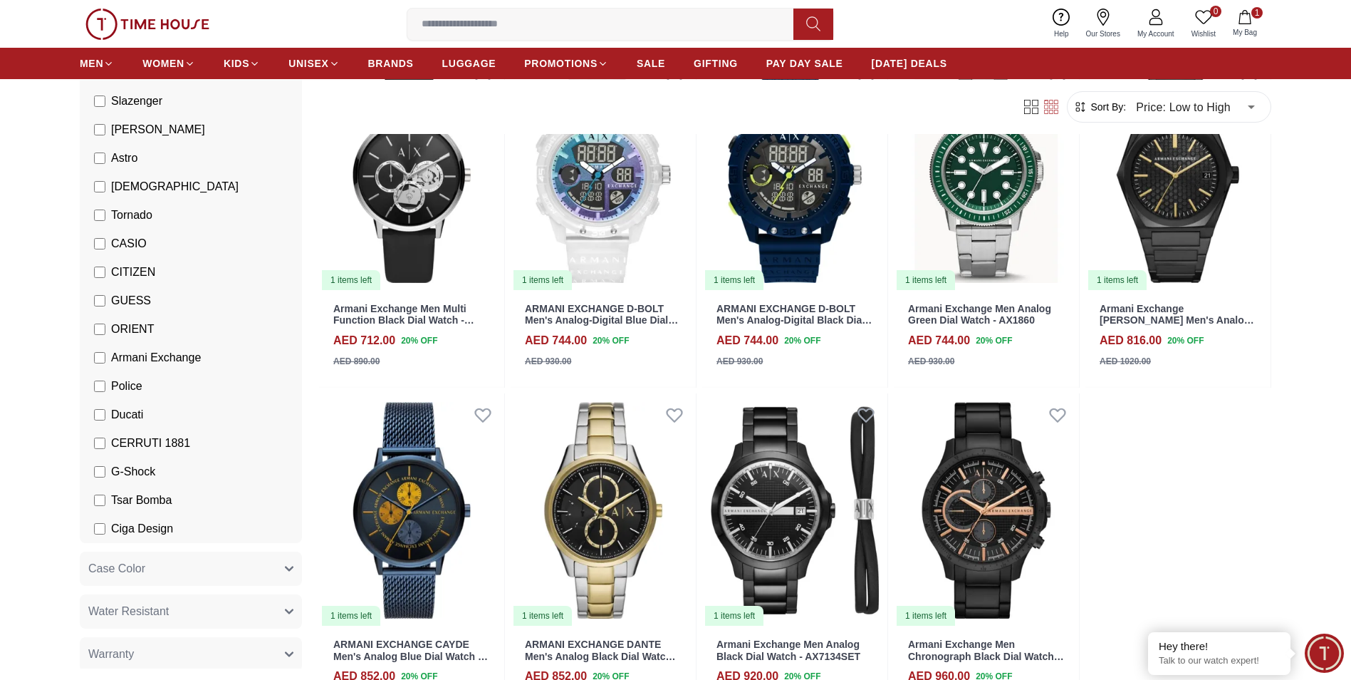
scroll to position [142, 0]
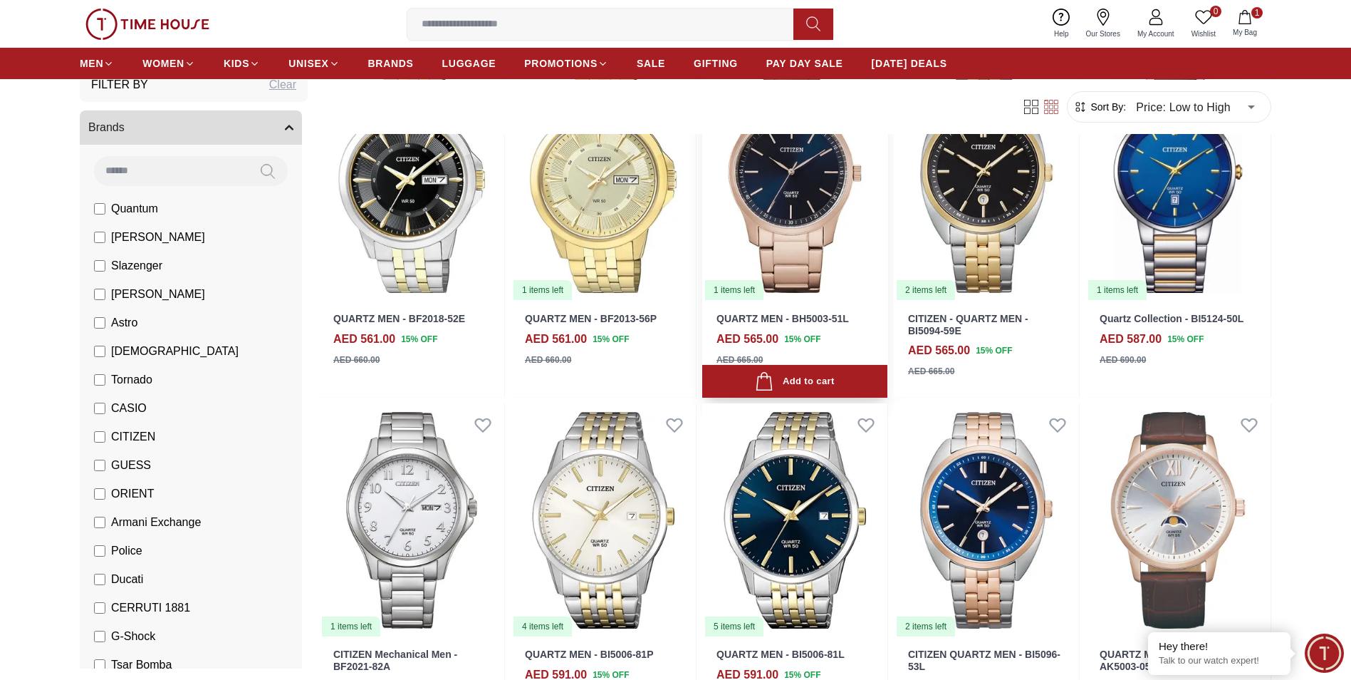
scroll to position [427, 0]
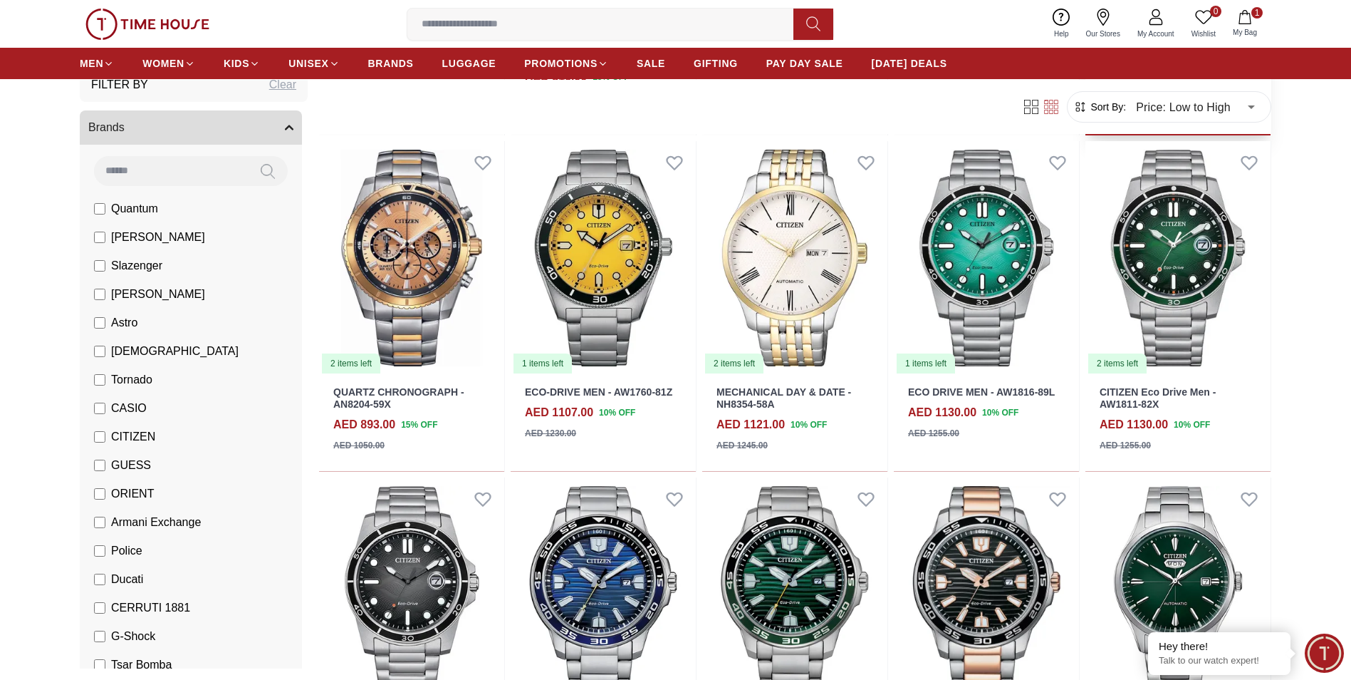
scroll to position [2137, 0]
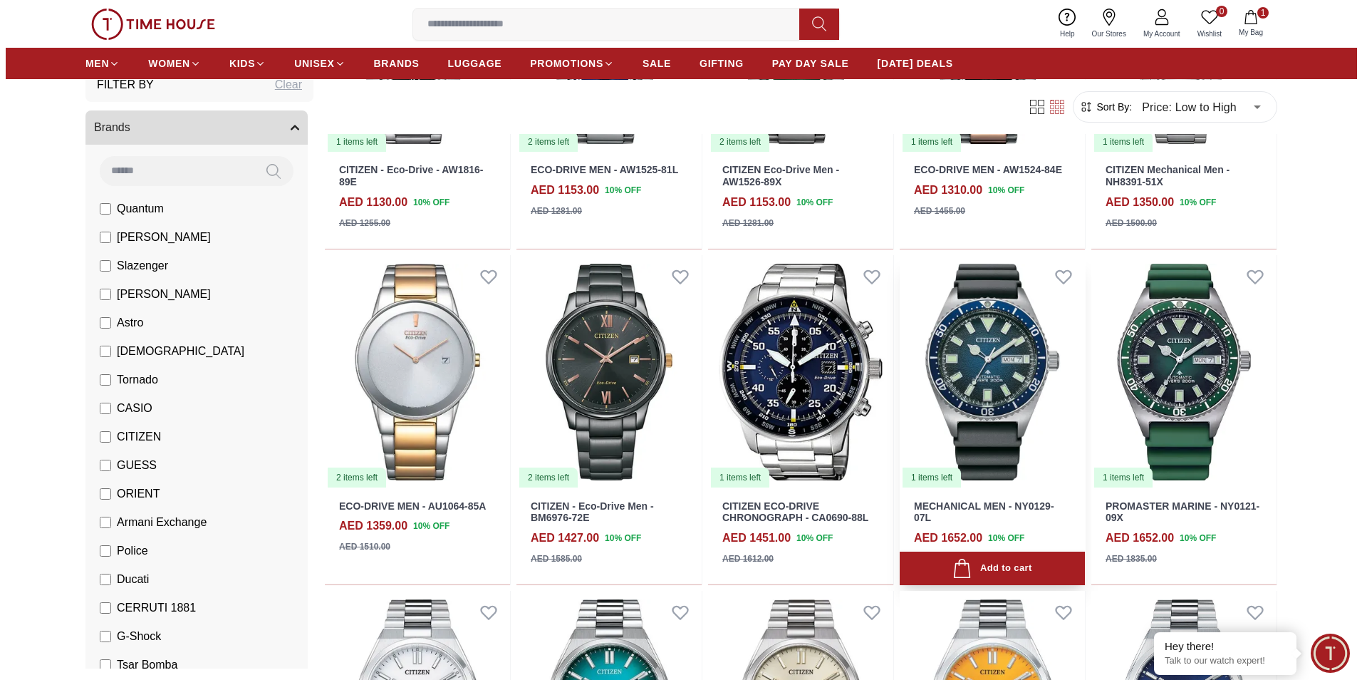
scroll to position [2636, 0]
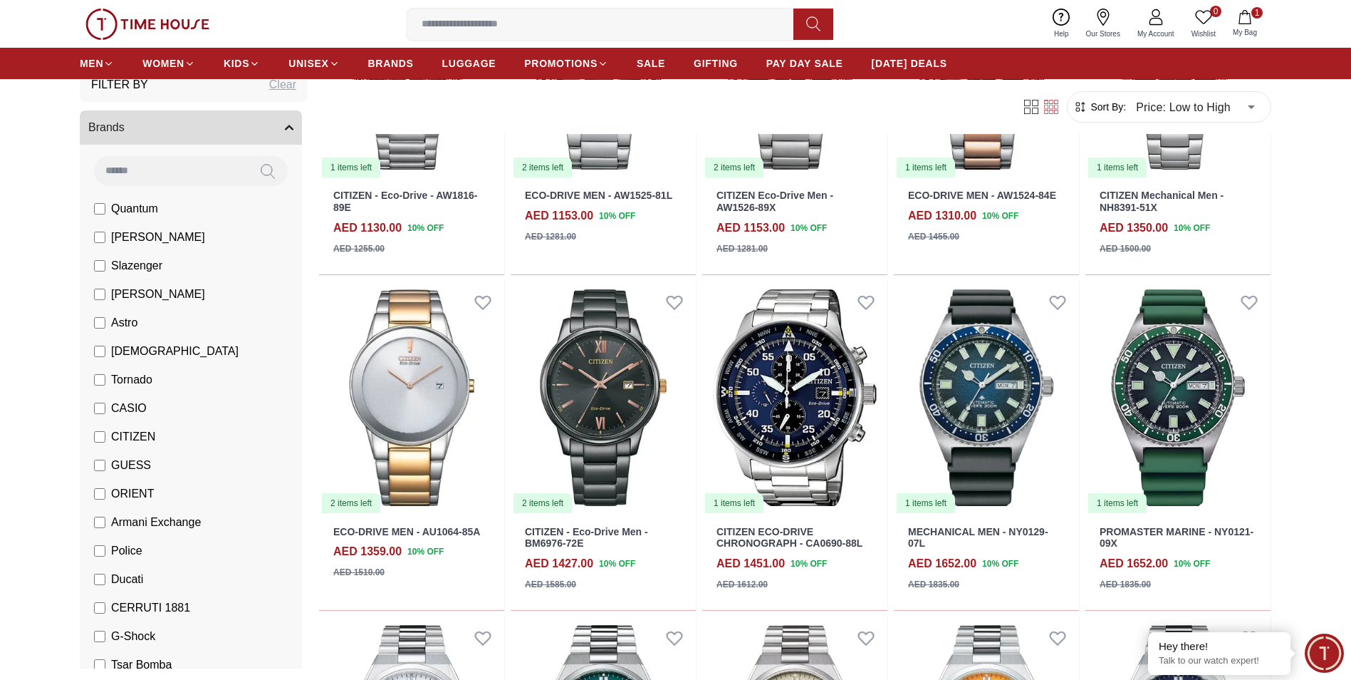
click at [1244, 21] on icon "button" at bounding box center [1245, 17] width 14 height 14
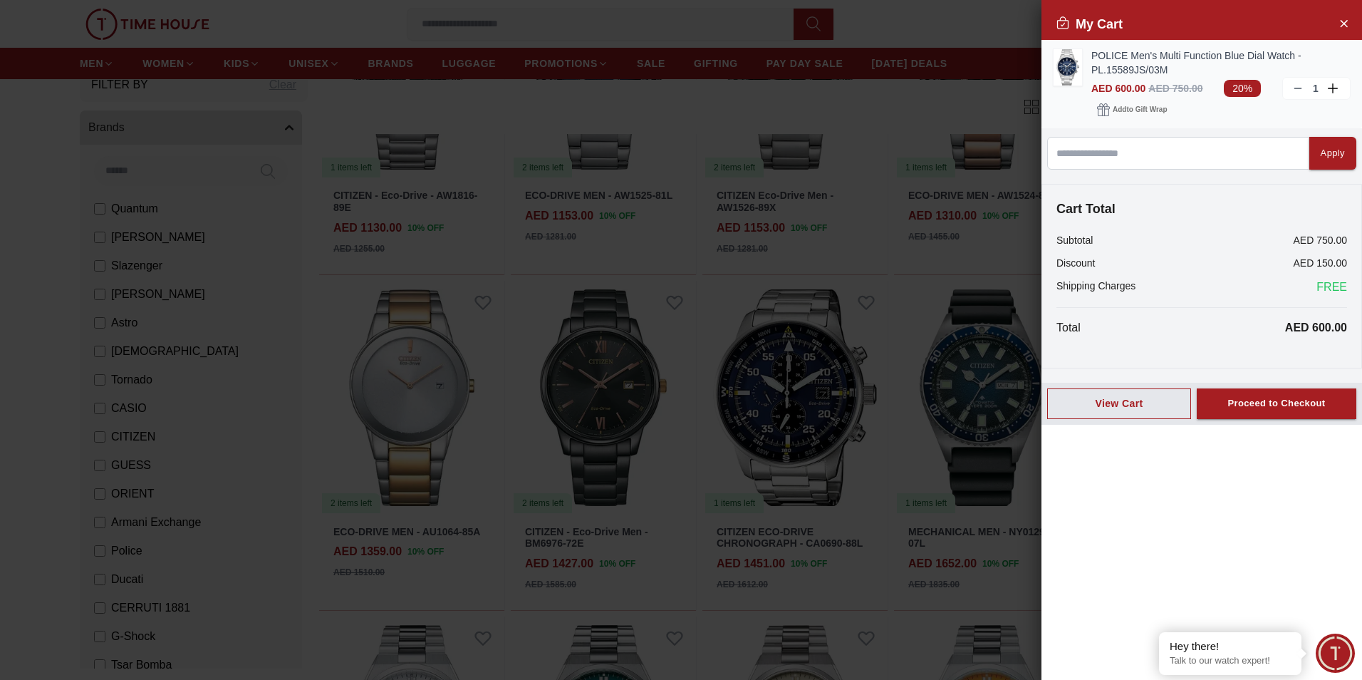
click at [1110, 51] on link "POLICE Men's Multi Function Blue Dial Watch - PL.15589JS/03M" at bounding box center [1220, 62] width 259 height 28
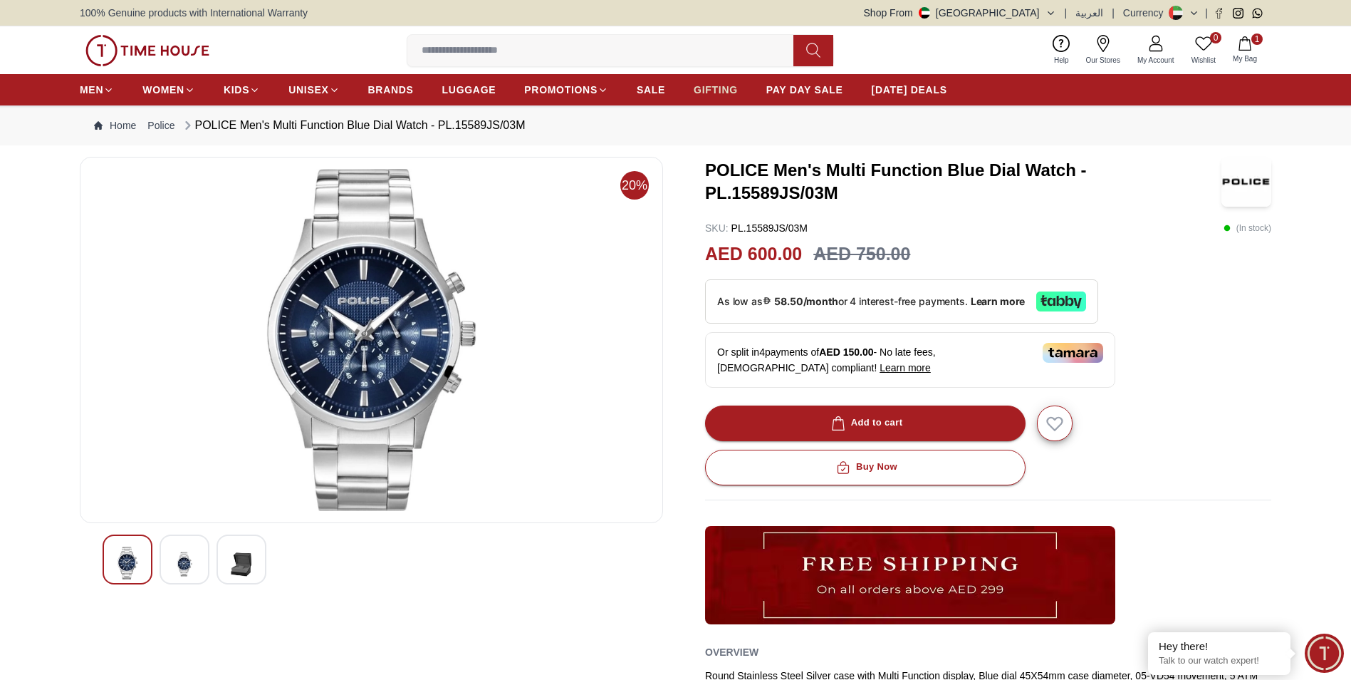
click at [719, 87] on span "GIFTING" at bounding box center [716, 90] width 44 height 14
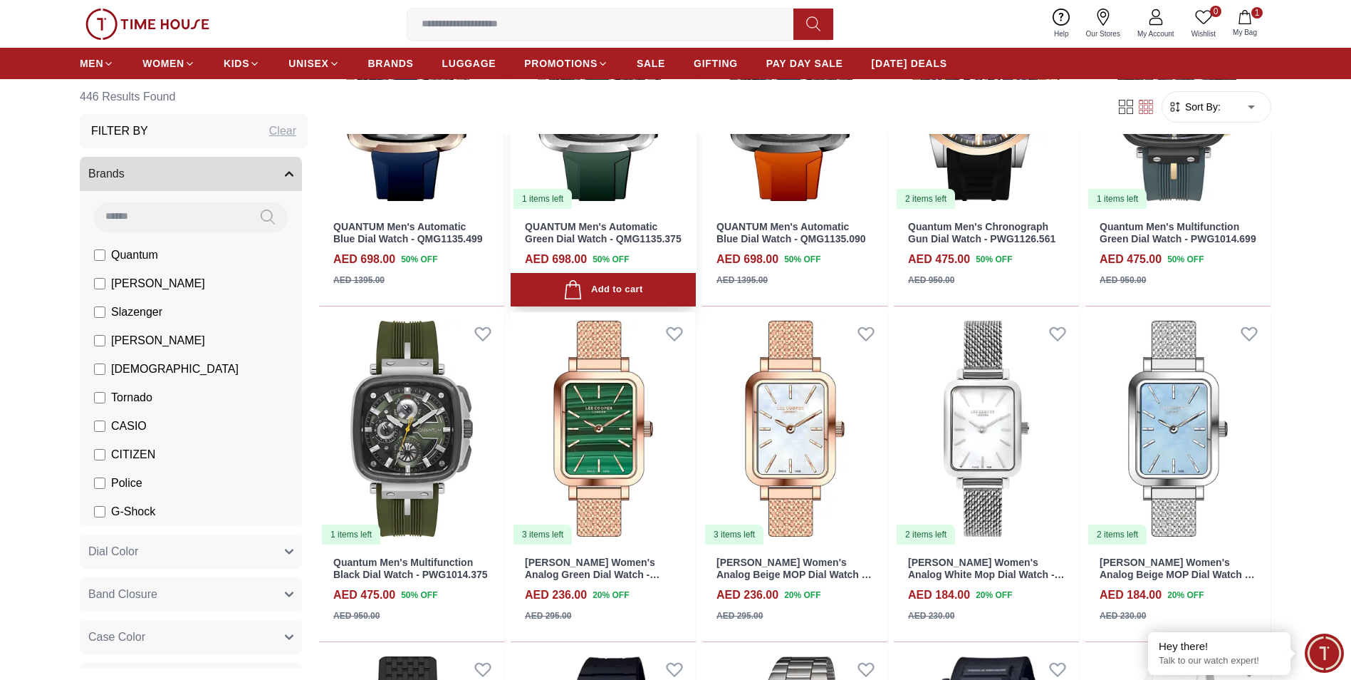
scroll to position [712, 0]
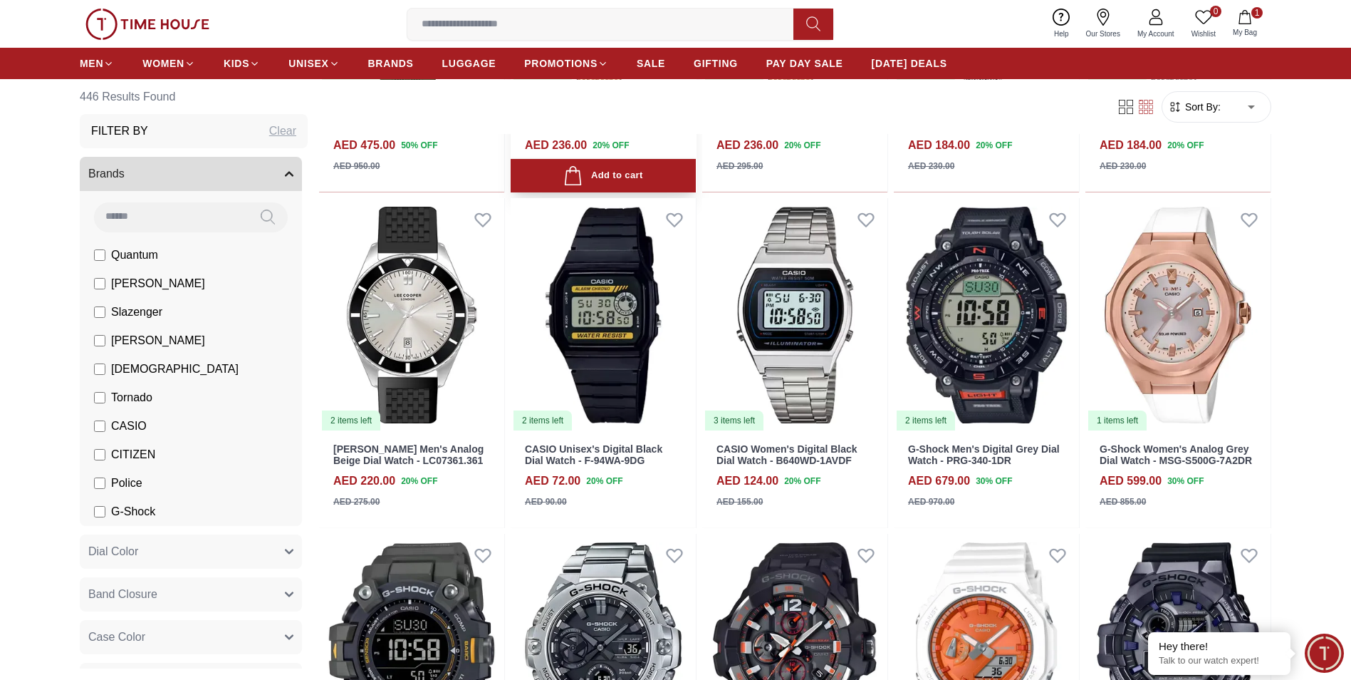
scroll to position [1140, 0]
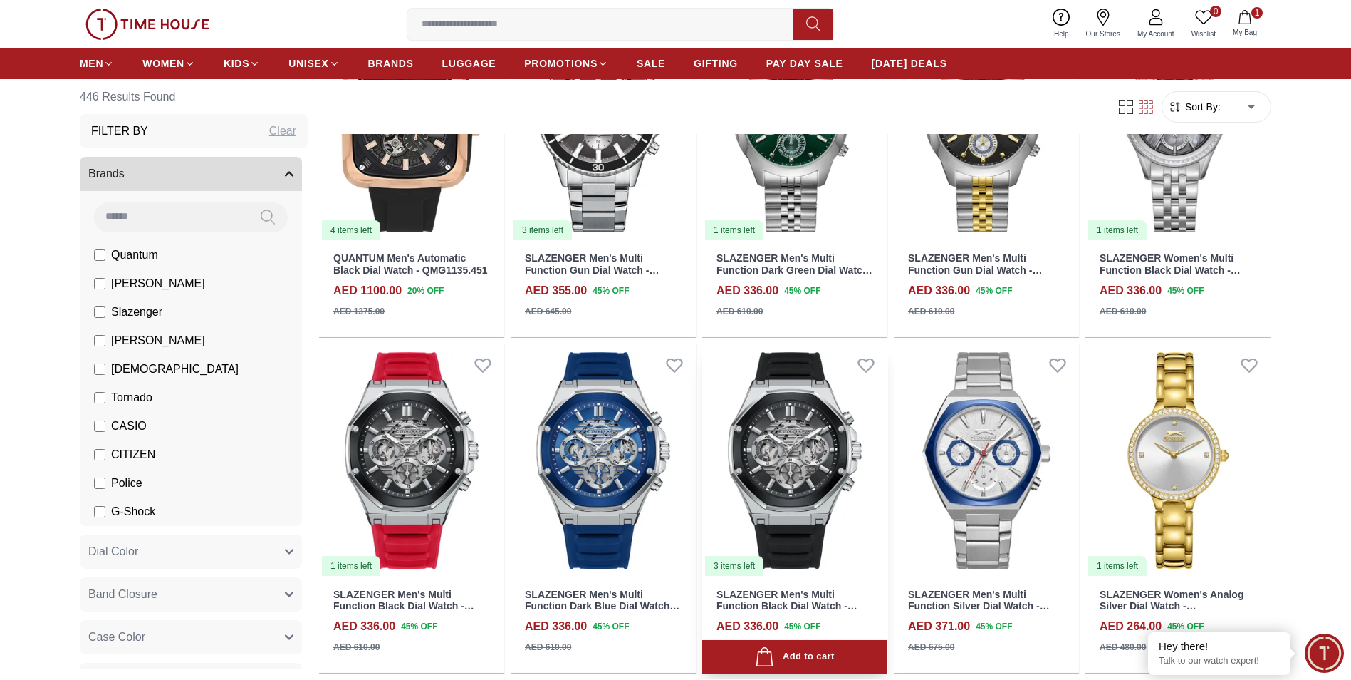
scroll to position [4060, 0]
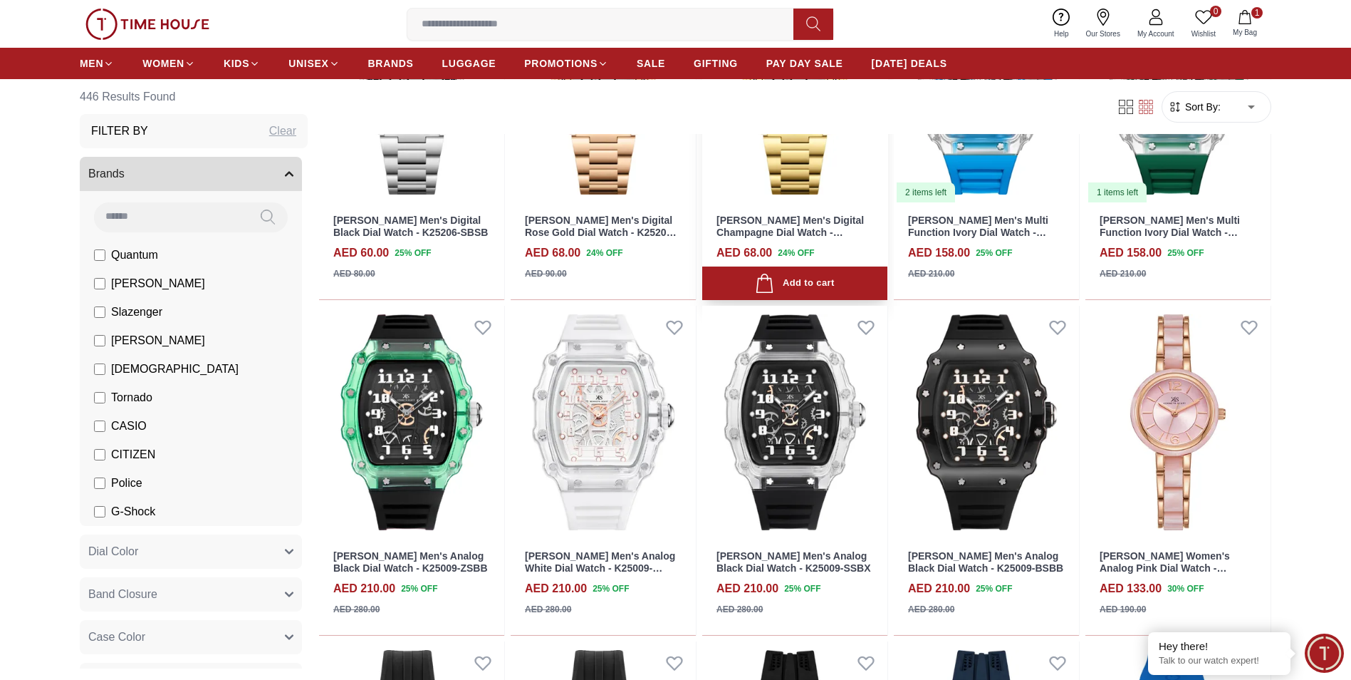
scroll to position [5058, 0]
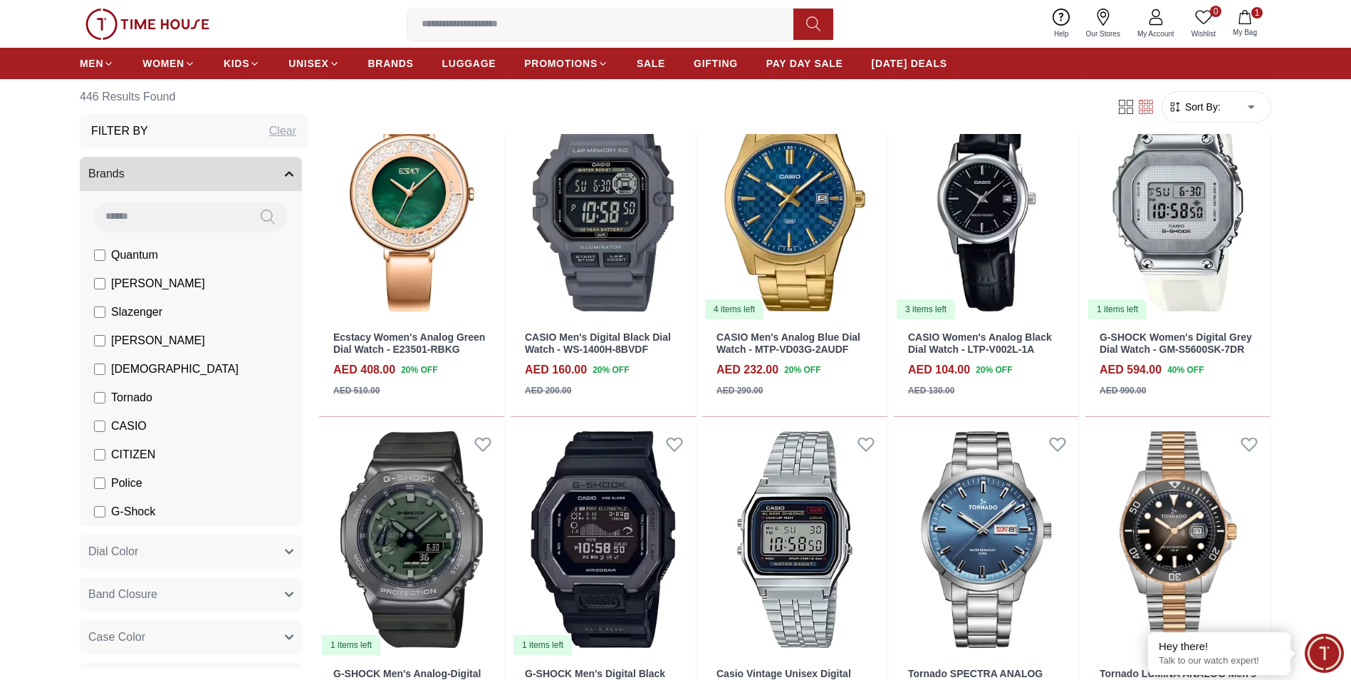
scroll to position [6625, 0]
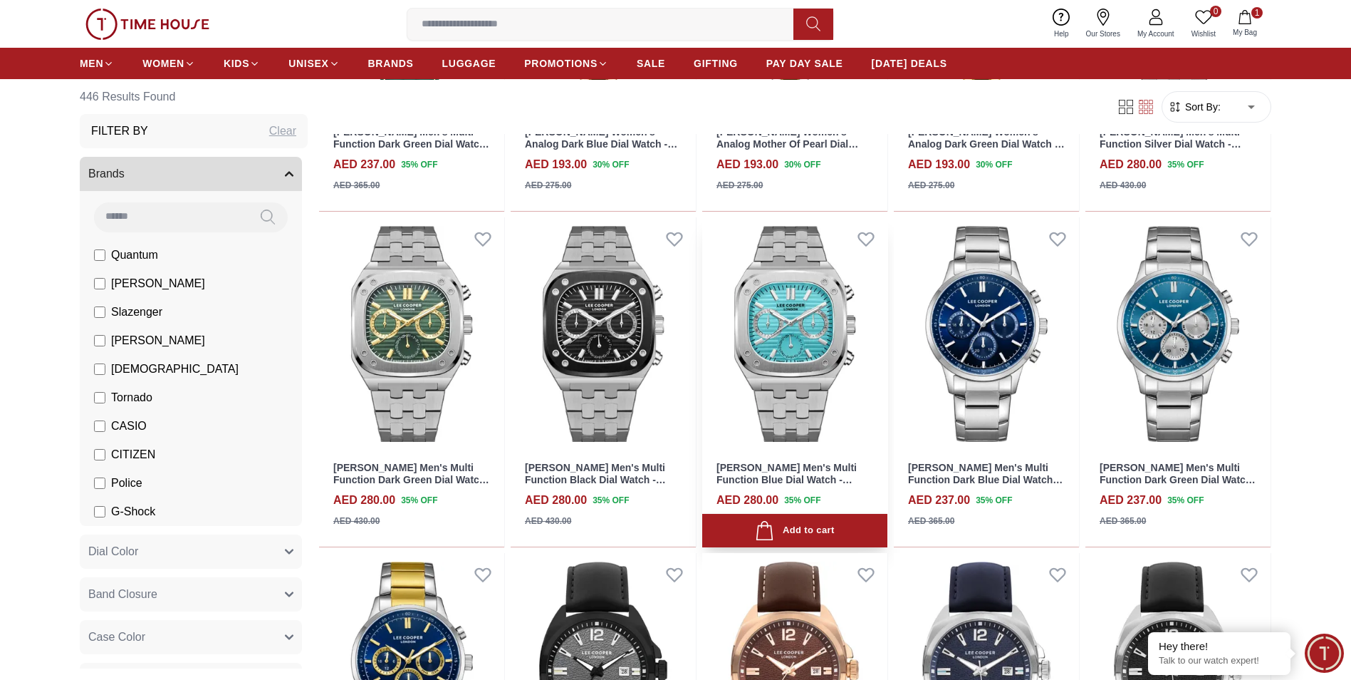
scroll to position [7836, 0]
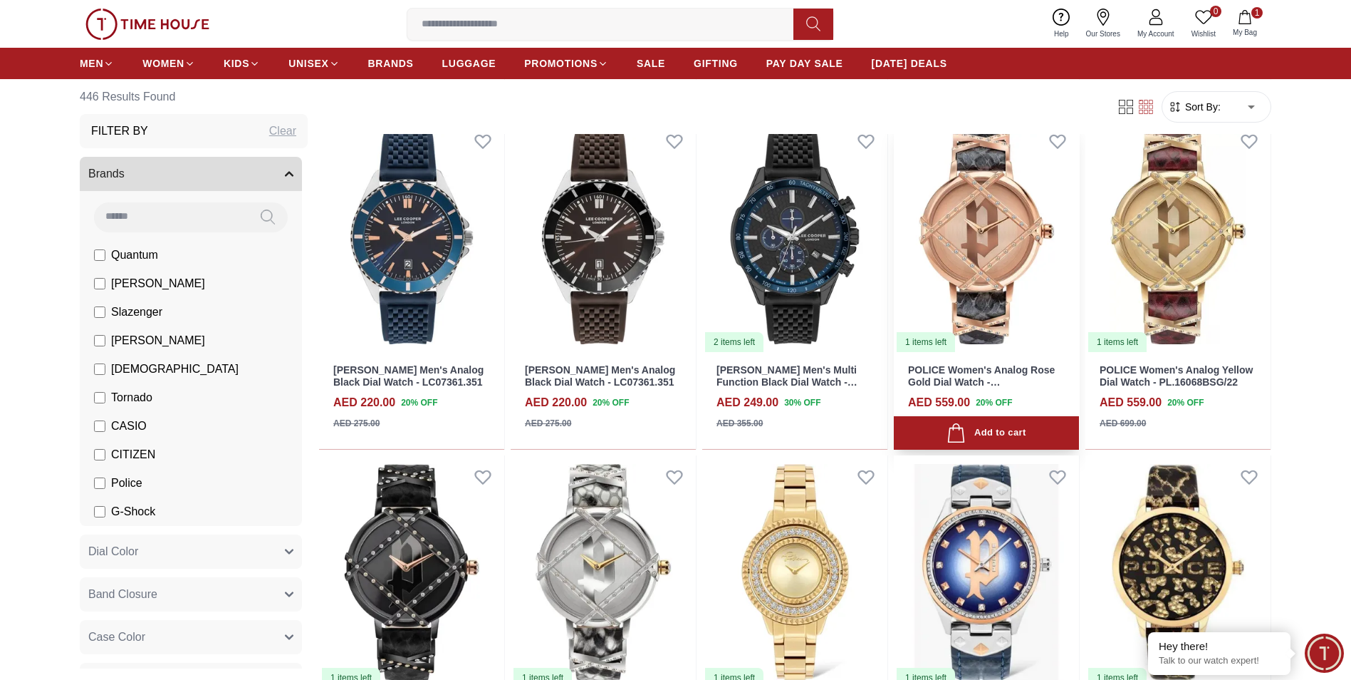
scroll to position [9403, 0]
